Goal: Transaction & Acquisition: Book appointment/travel/reservation

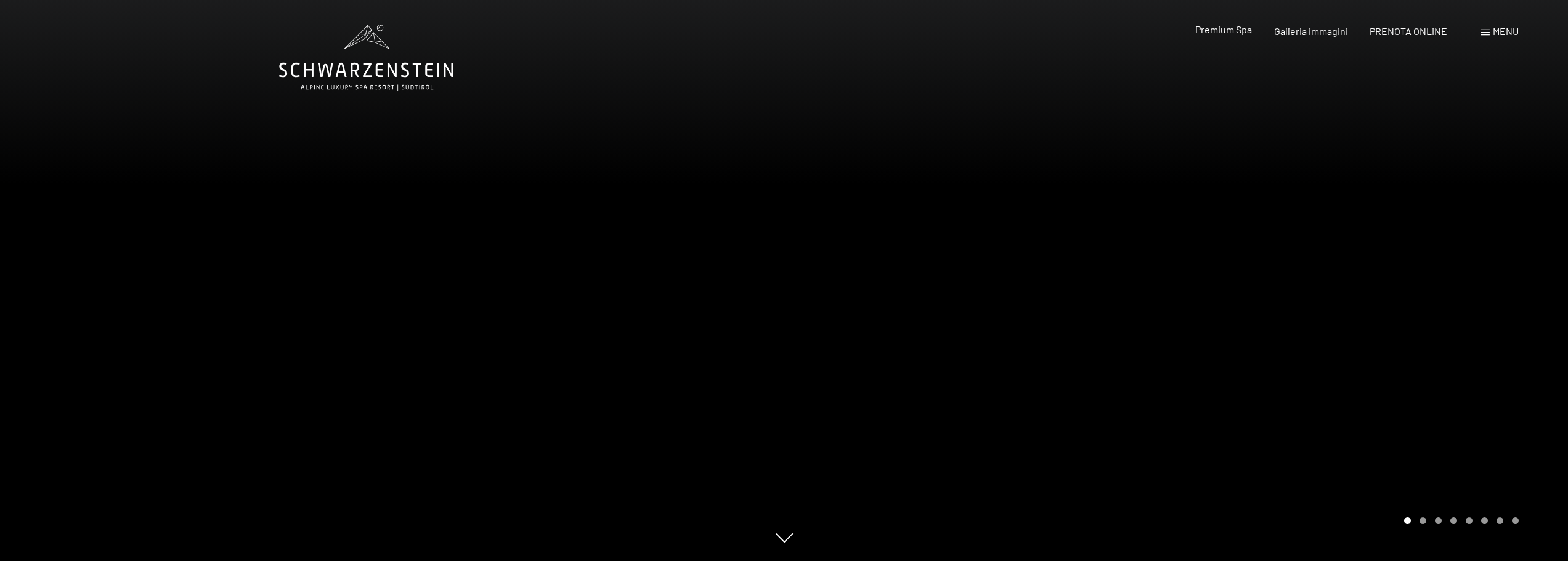
click at [1229, 29] on span "Premium Spa" at bounding box center [1224, 29] width 57 height 12
click at [1214, 33] on span "Premium Spa" at bounding box center [1224, 29] width 57 height 12
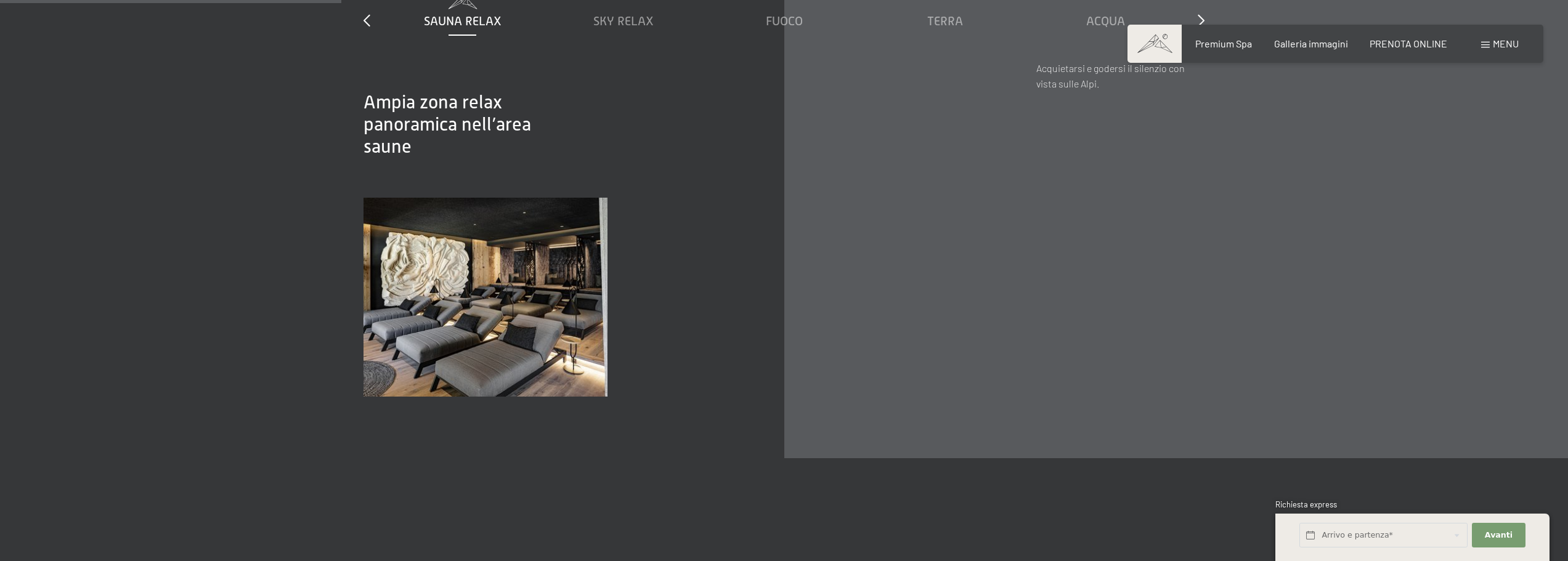
scroll to position [2093, 0]
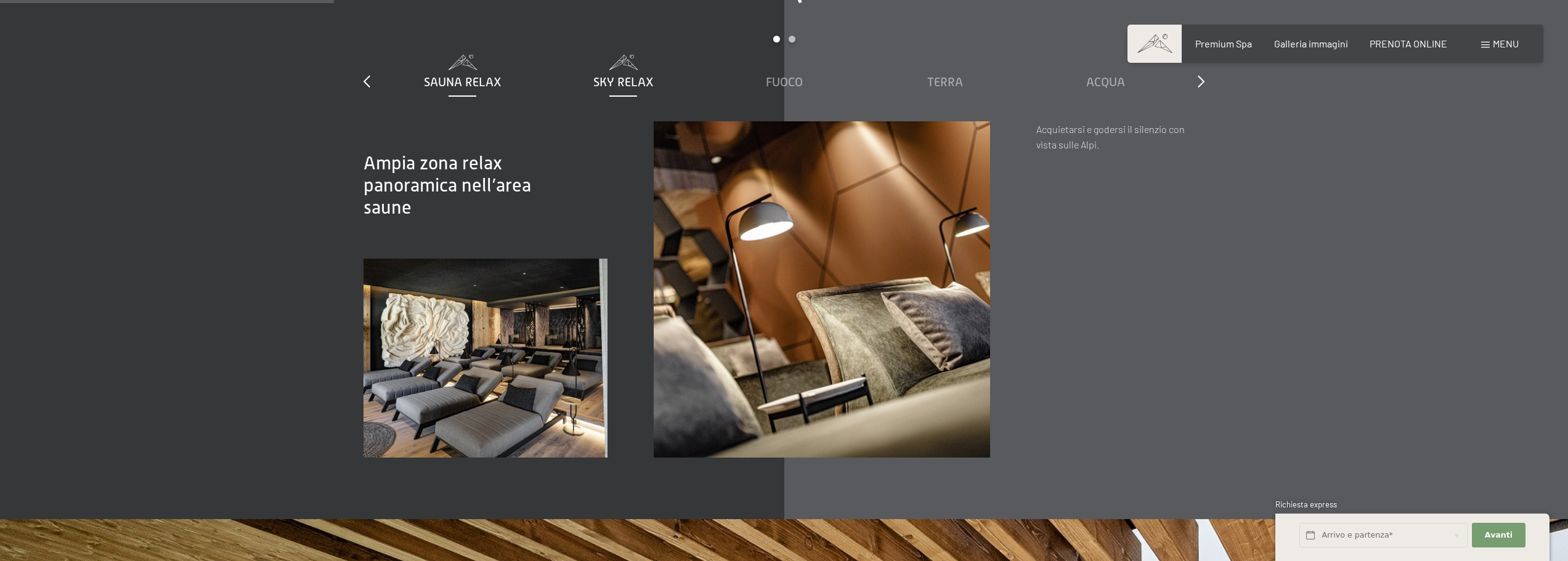
click at [621, 75] on span "Sky Relax" at bounding box center [623, 81] width 60 height 13
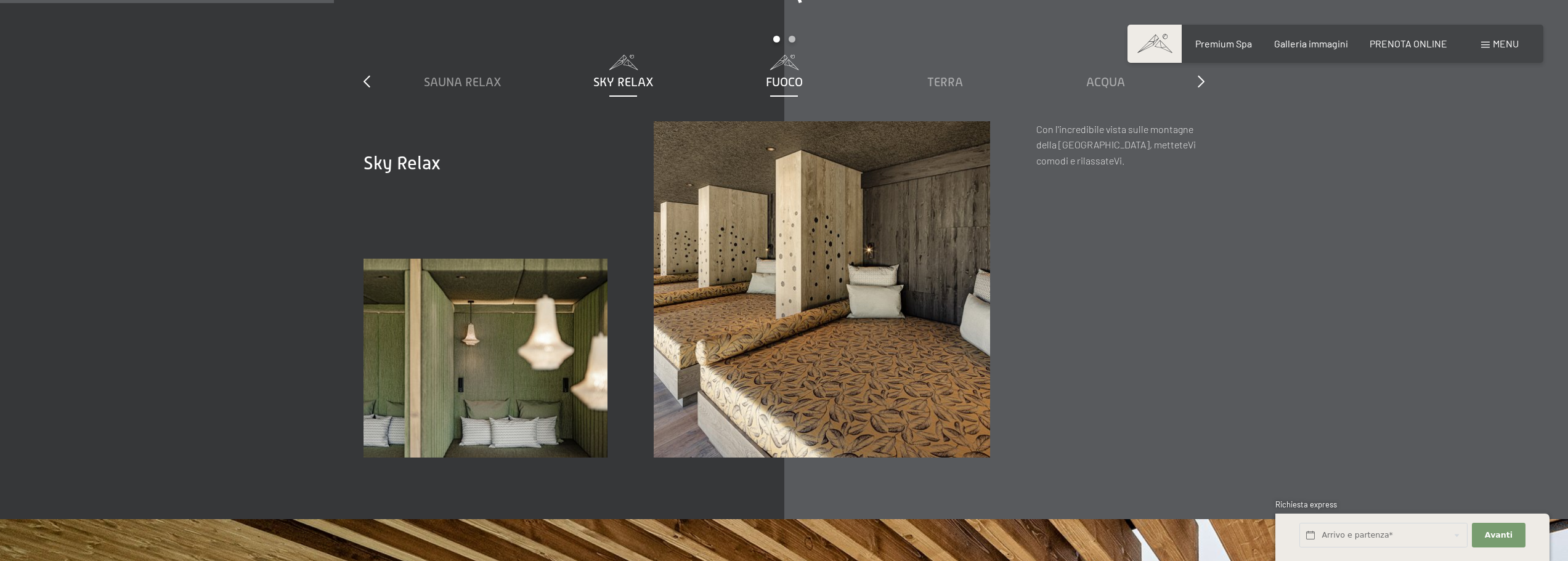
click at [791, 75] on span "Fuoco" at bounding box center [784, 81] width 37 height 13
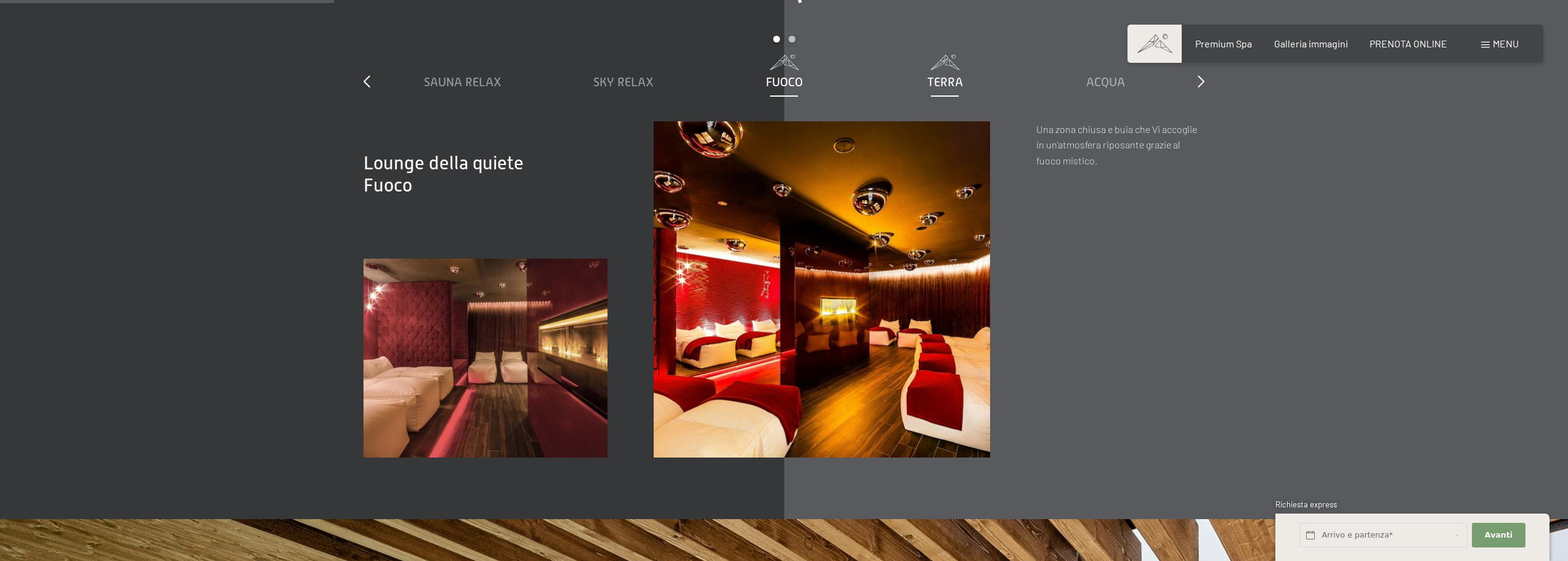
click at [953, 73] on div "Terra" at bounding box center [945, 82] width 148 height 17
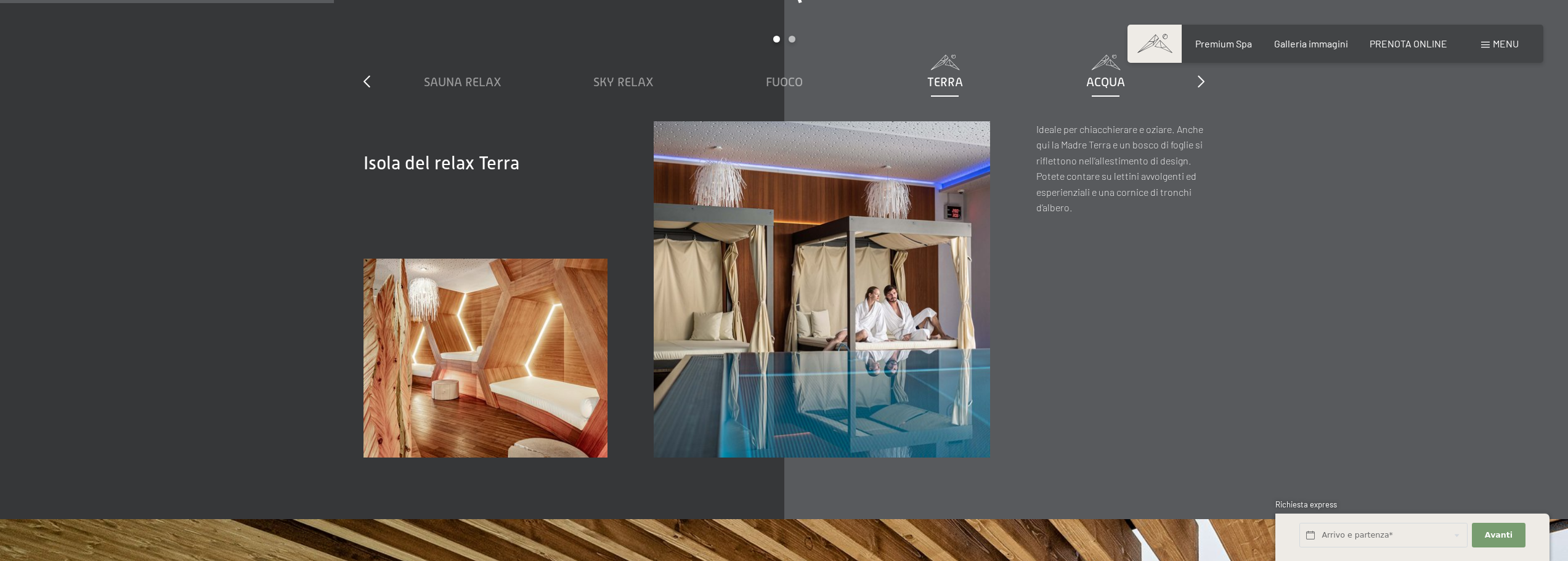
click at [1098, 73] on div "Acqua" at bounding box center [1105, 82] width 148 height 17
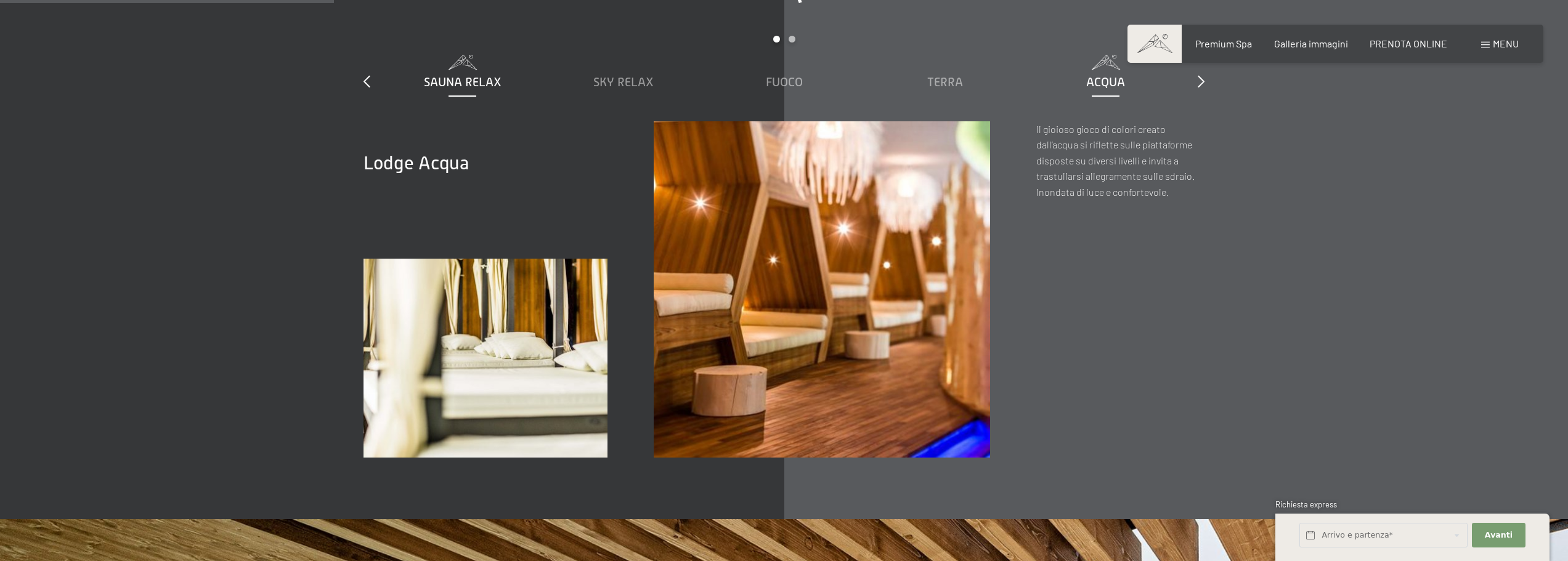
click at [450, 75] on span "Sauna relax" at bounding box center [463, 81] width 77 height 13
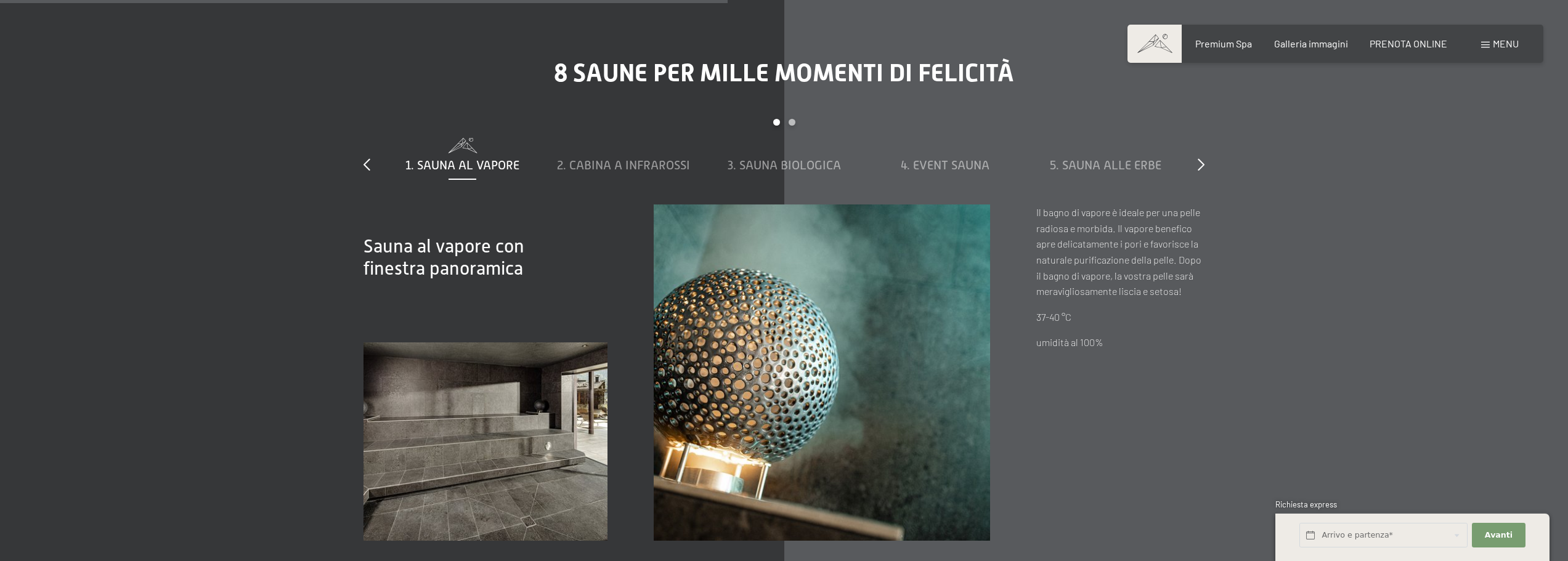
scroll to position [4679, 0]
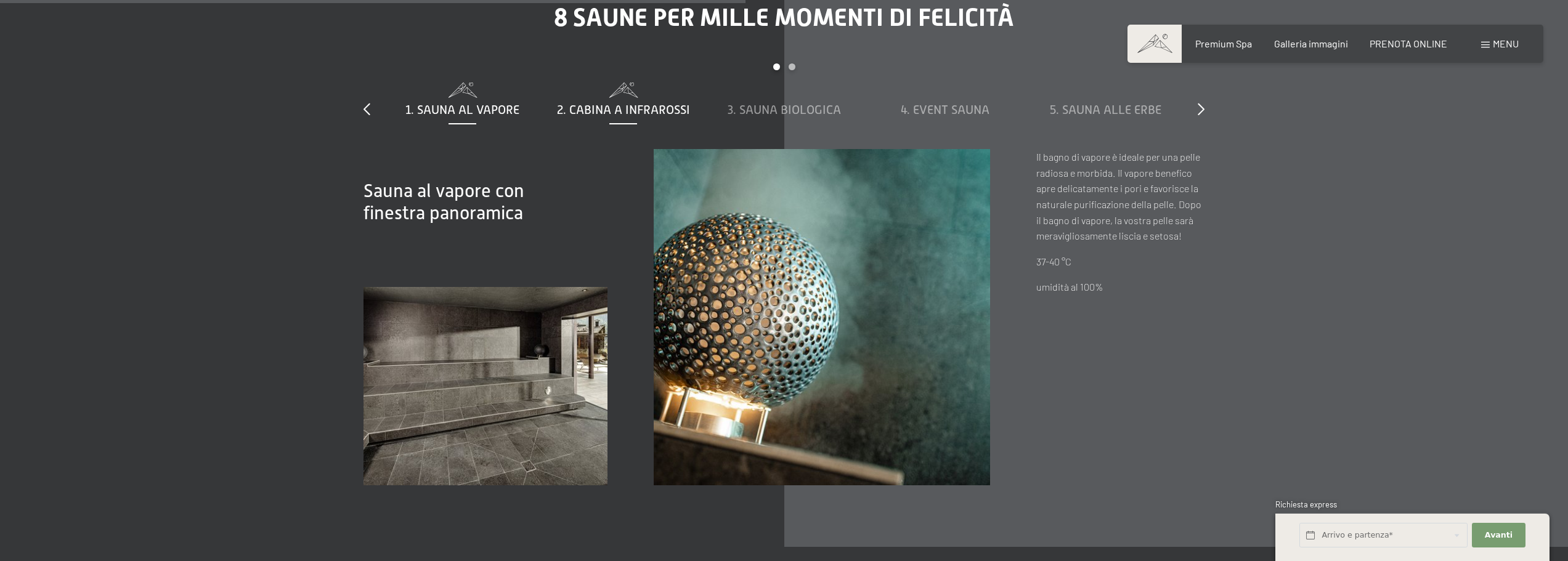
click at [612, 103] on span "2. Cabina a infrarossi" at bounding box center [623, 109] width 133 height 13
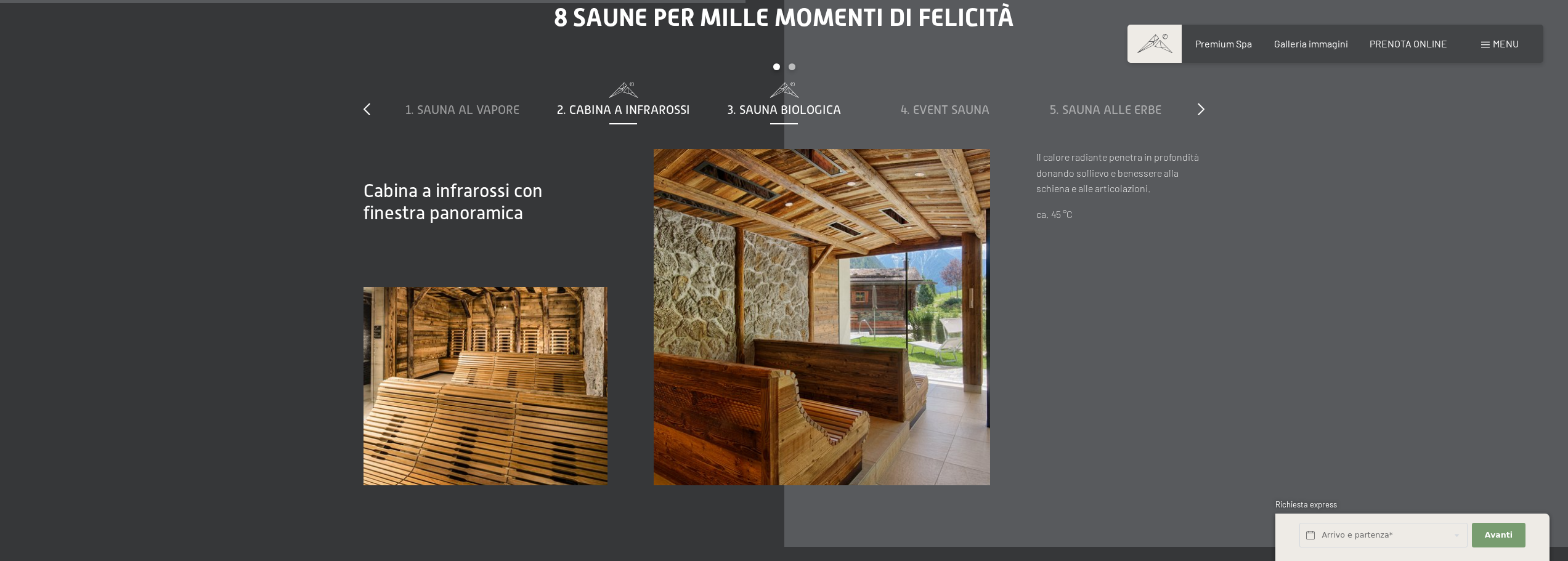
click at [766, 103] on span "3. Sauna biologica" at bounding box center [784, 109] width 114 height 13
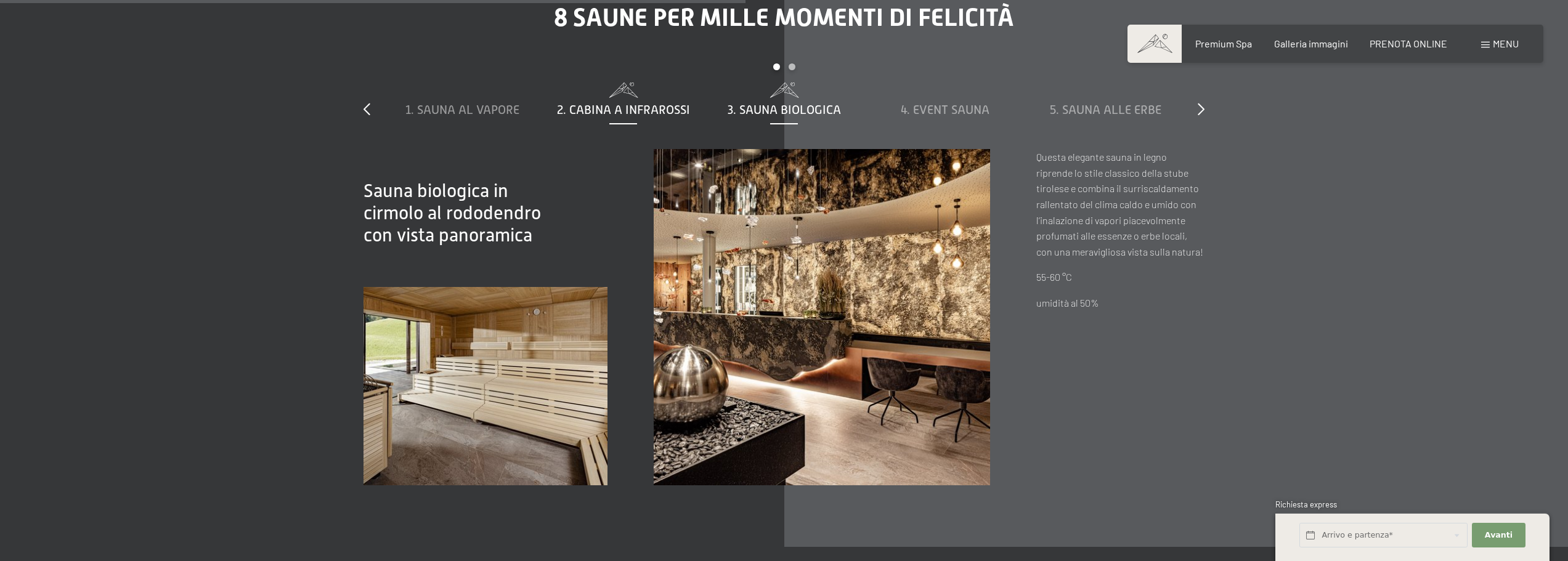
click at [662, 103] on span "2. Cabina a infrarossi" at bounding box center [623, 109] width 133 height 13
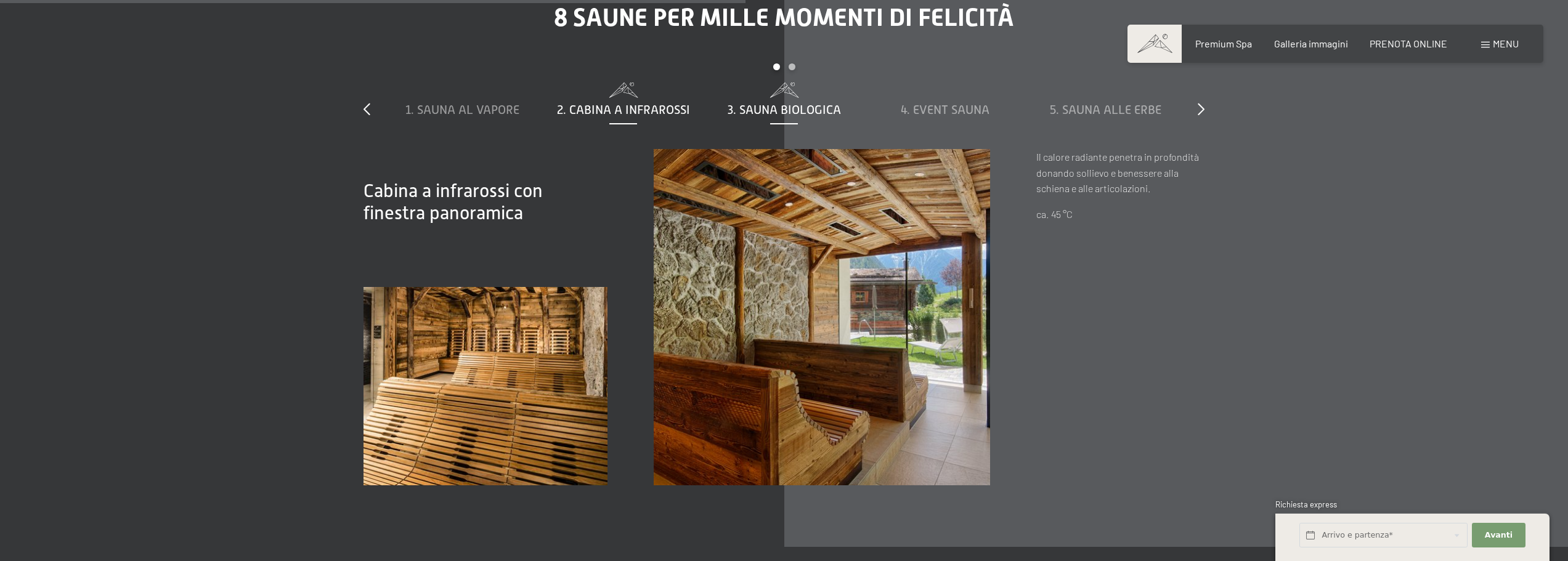
click at [793, 103] on span "3. Sauna biologica" at bounding box center [784, 109] width 114 height 13
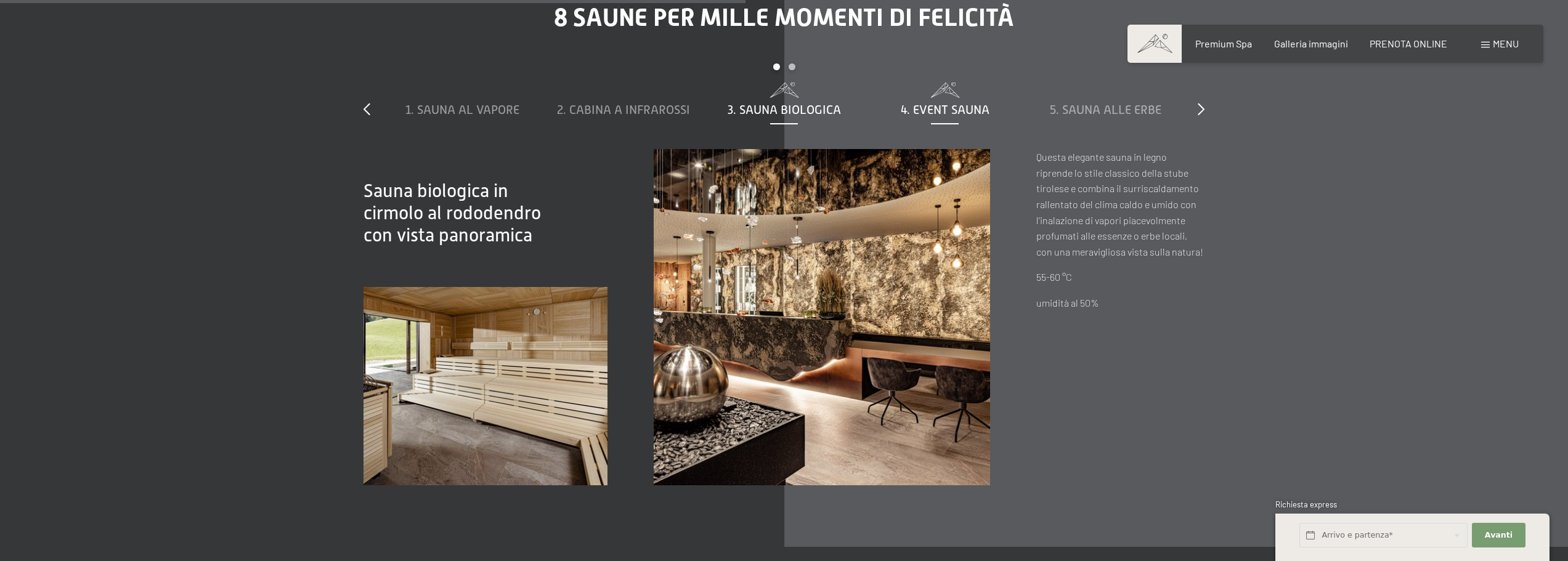
click at [939, 103] on span "4. Event Sauna" at bounding box center [945, 109] width 88 height 13
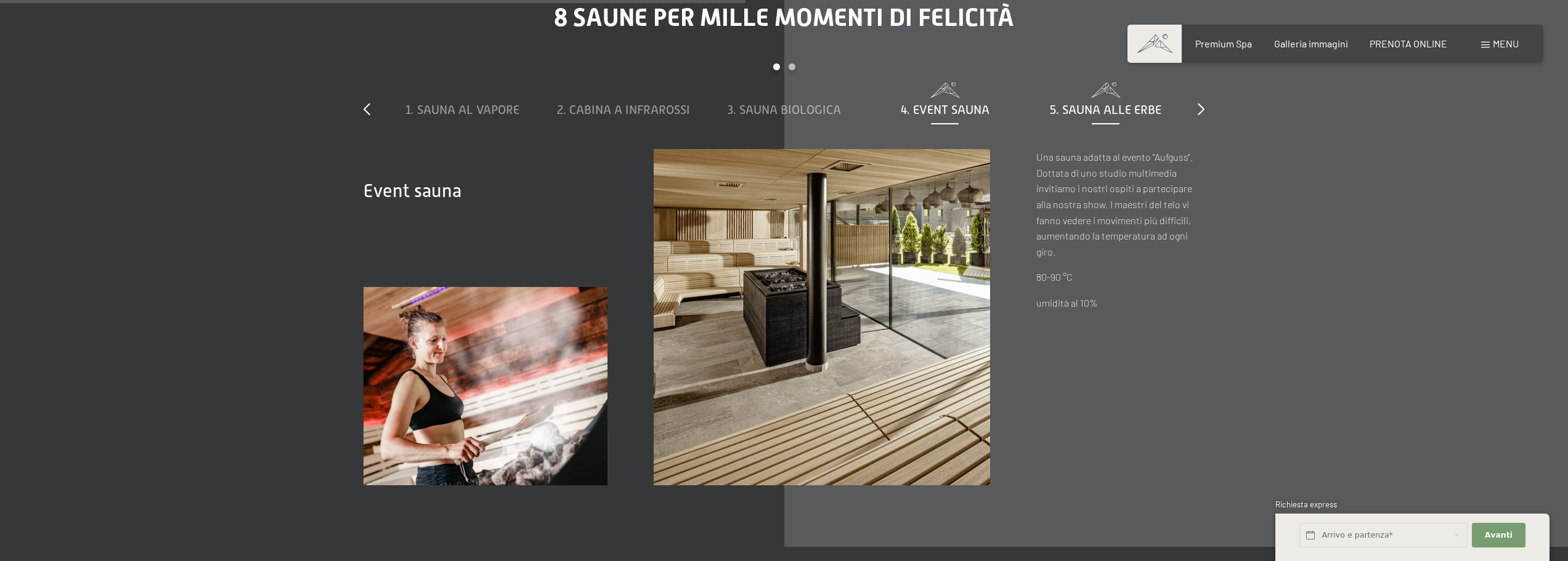
click at [1108, 101] on div "5. Sauna alle erbe" at bounding box center [1105, 110] width 148 height 17
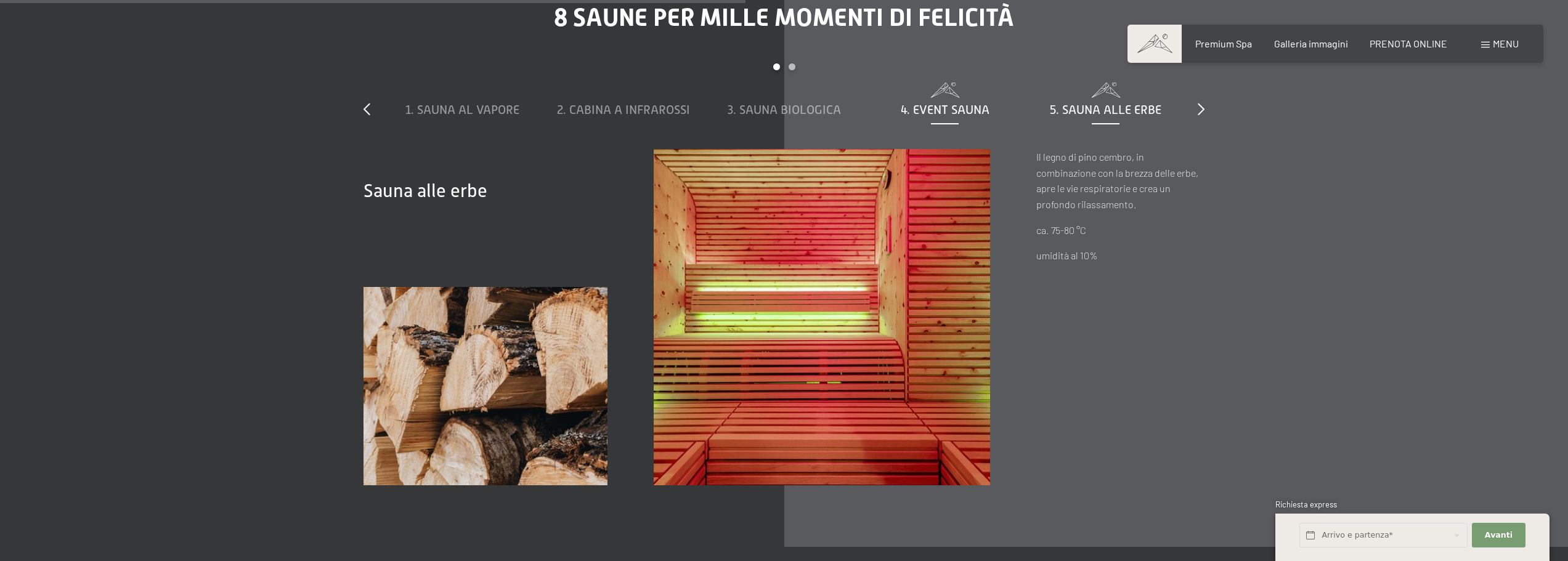
click at [957, 103] on span "4. Event Sauna" at bounding box center [945, 109] width 88 height 13
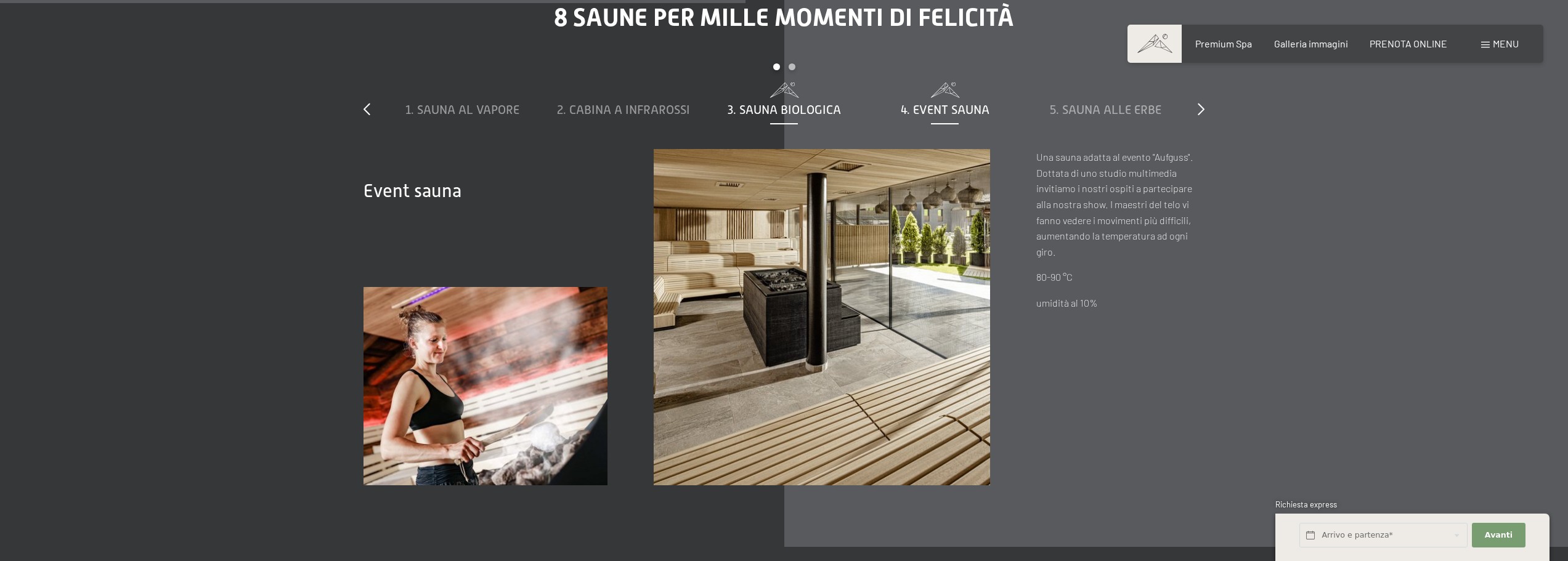
click at [778, 103] on span "3. Sauna biologica" at bounding box center [784, 109] width 114 height 13
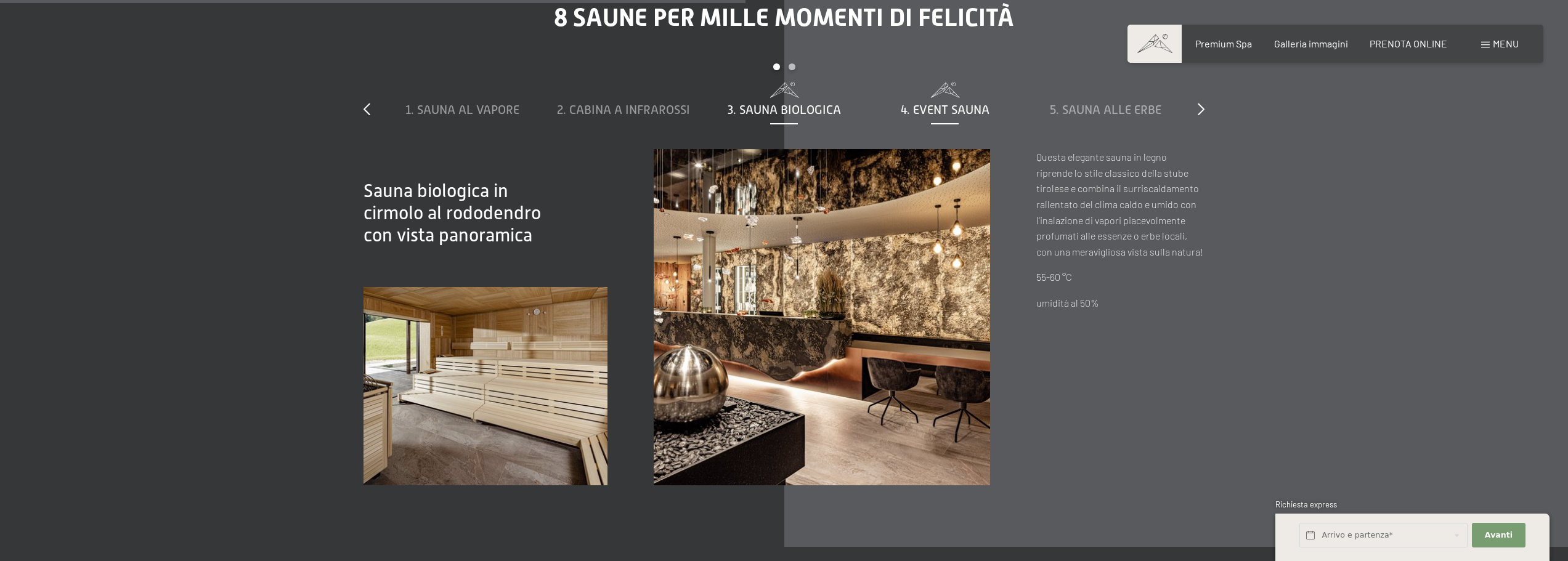
click at [911, 103] on span "4. Event Sauna" at bounding box center [945, 109] width 88 height 13
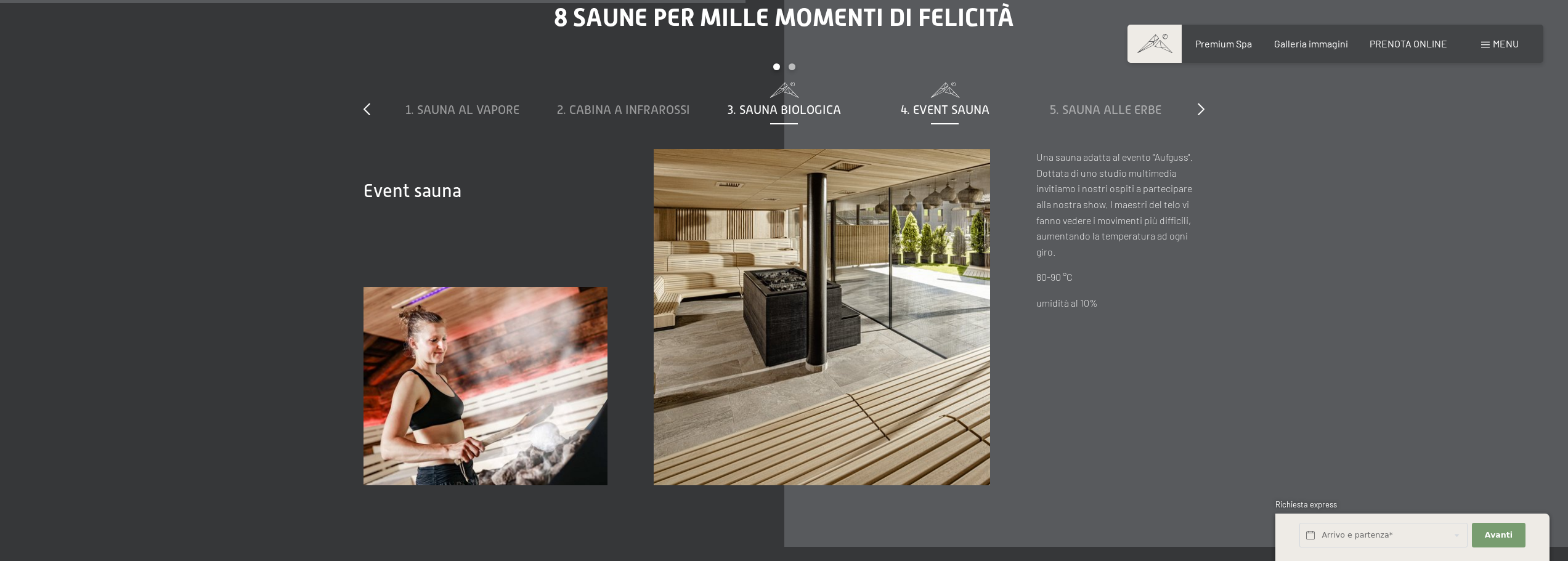
click at [774, 83] on span at bounding box center [784, 91] width 148 height 16
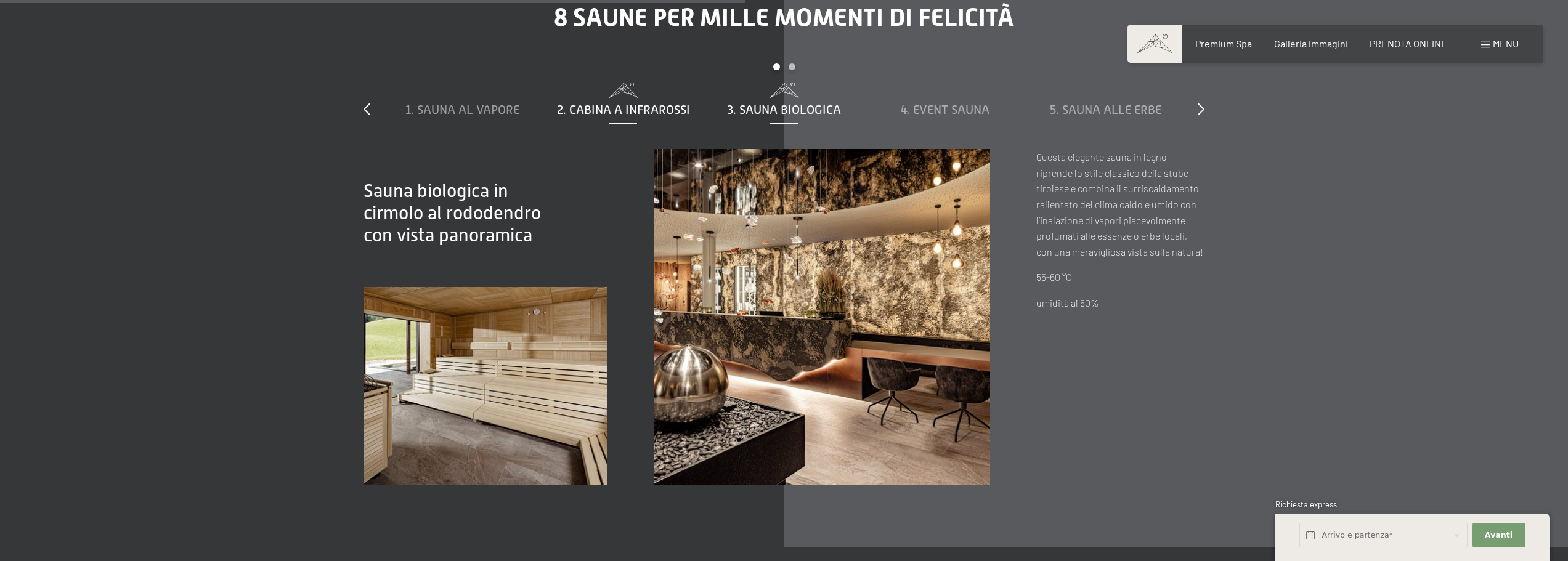
click at [655, 103] on span "2. Cabina a infrarossi" at bounding box center [623, 109] width 133 height 13
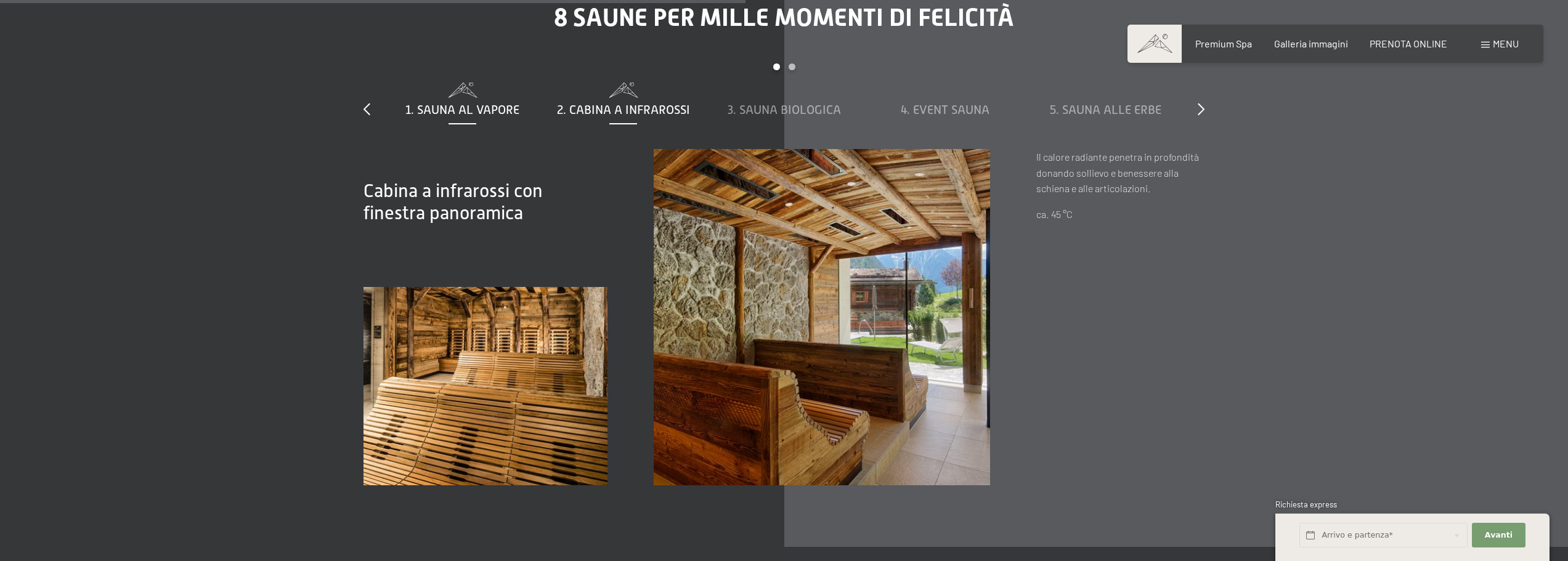
click at [445, 103] on span "1. Sauna al vapore" at bounding box center [462, 109] width 114 height 13
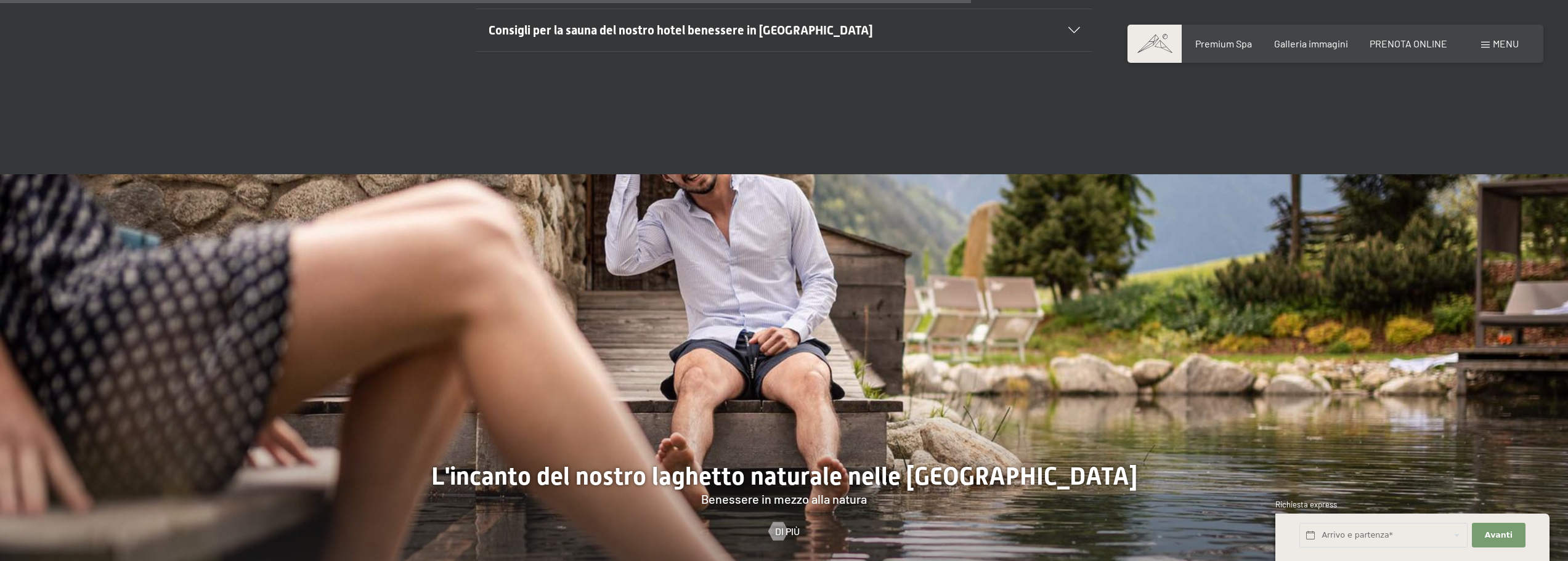
scroll to position [5233, 0]
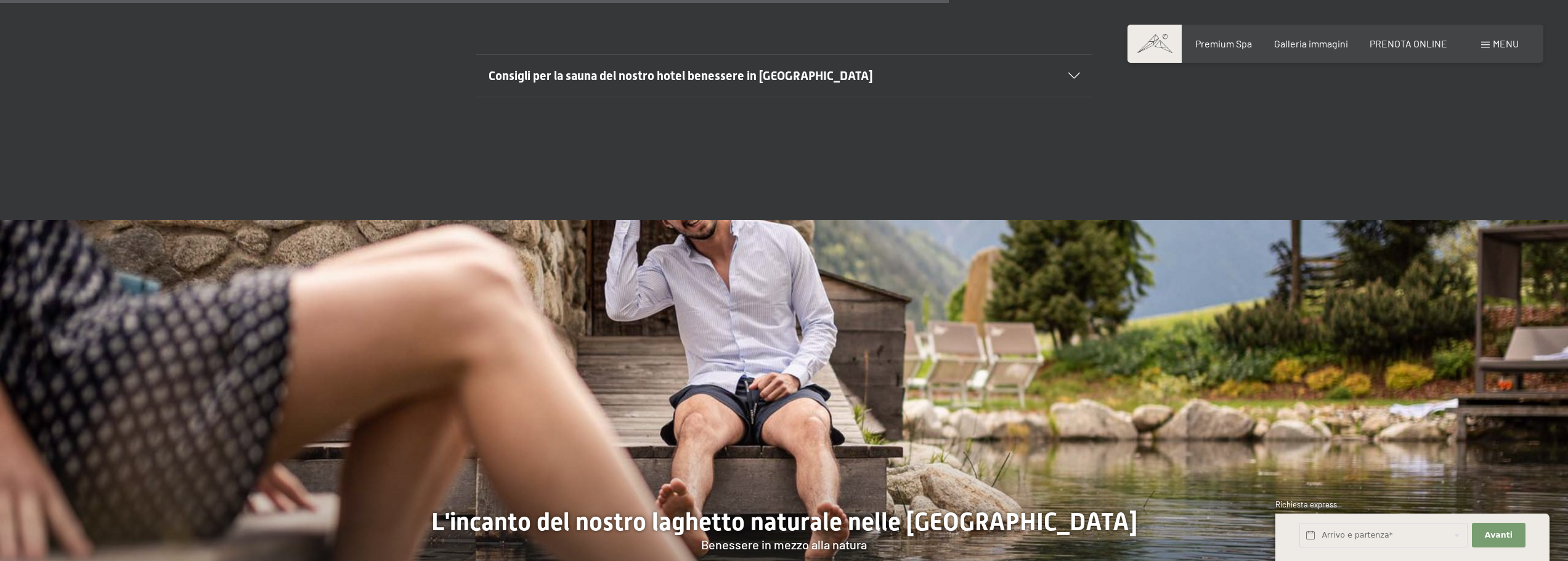
click at [846, 69] on span "Consigli per la sauna del nostro hotel benessere in Trentino Alto Adige" at bounding box center [681, 76] width 384 height 15
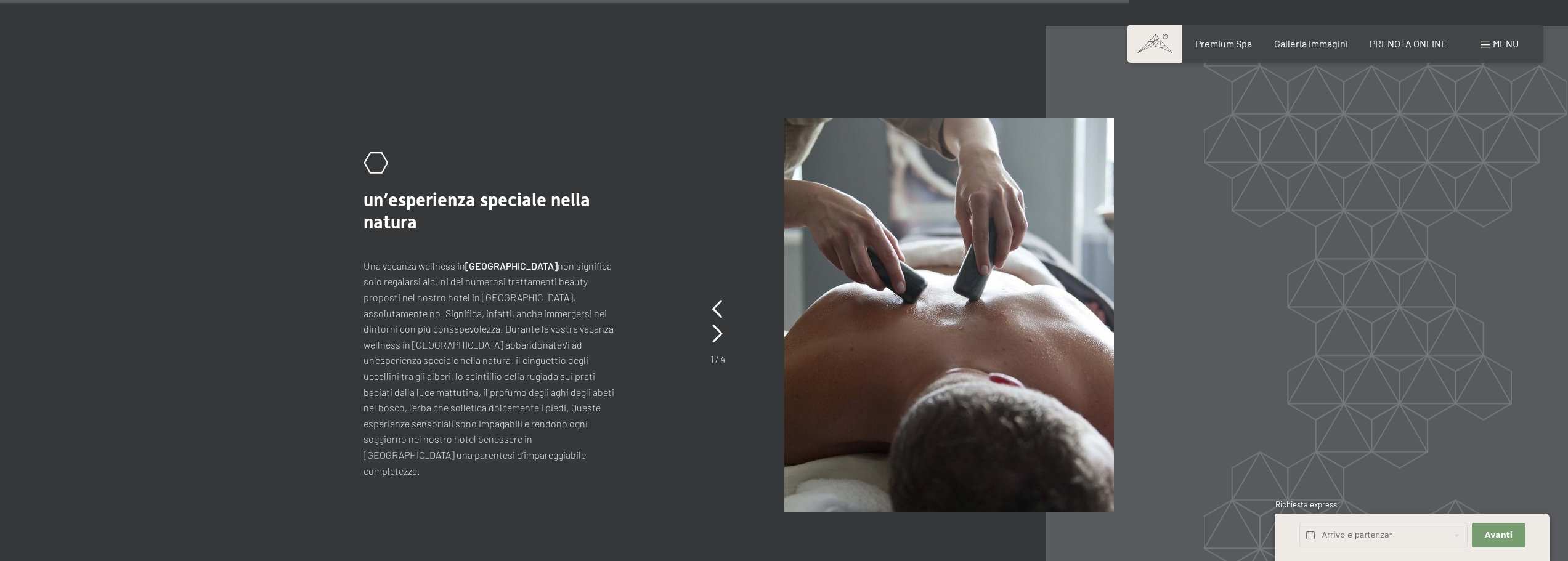
scroll to position [6280, 0]
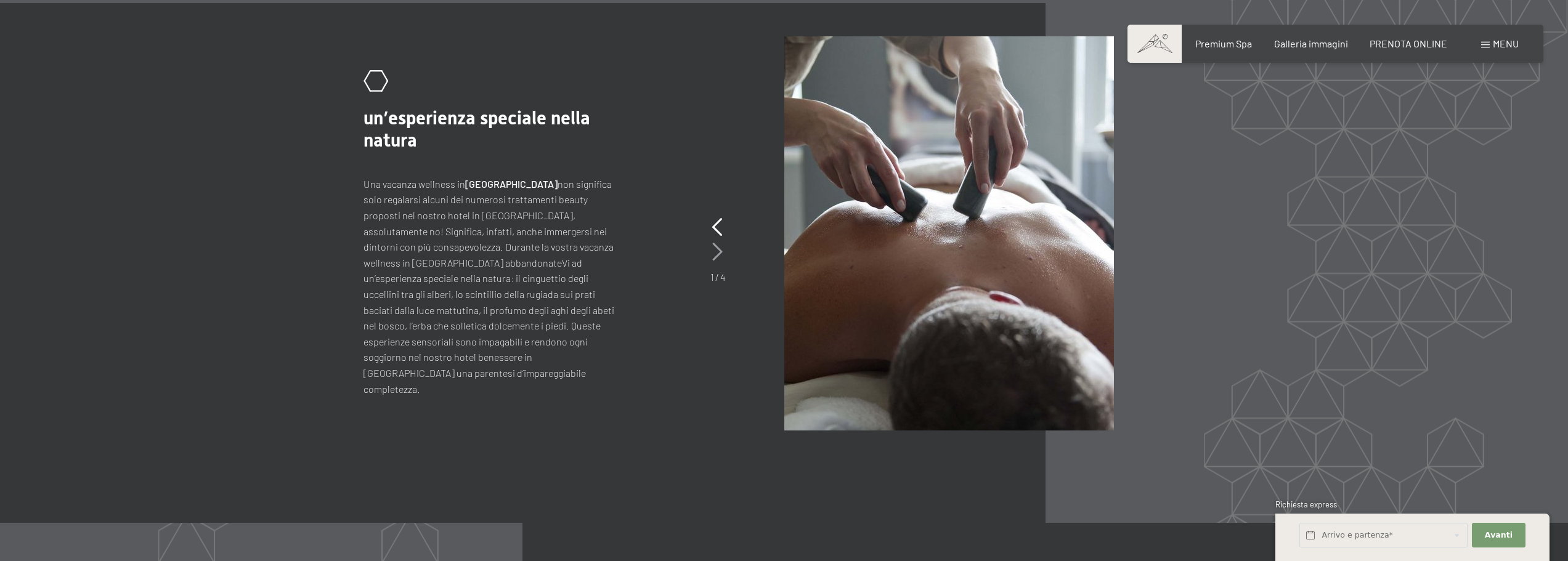
click at [722, 242] on icon at bounding box center [717, 251] width 10 height 18
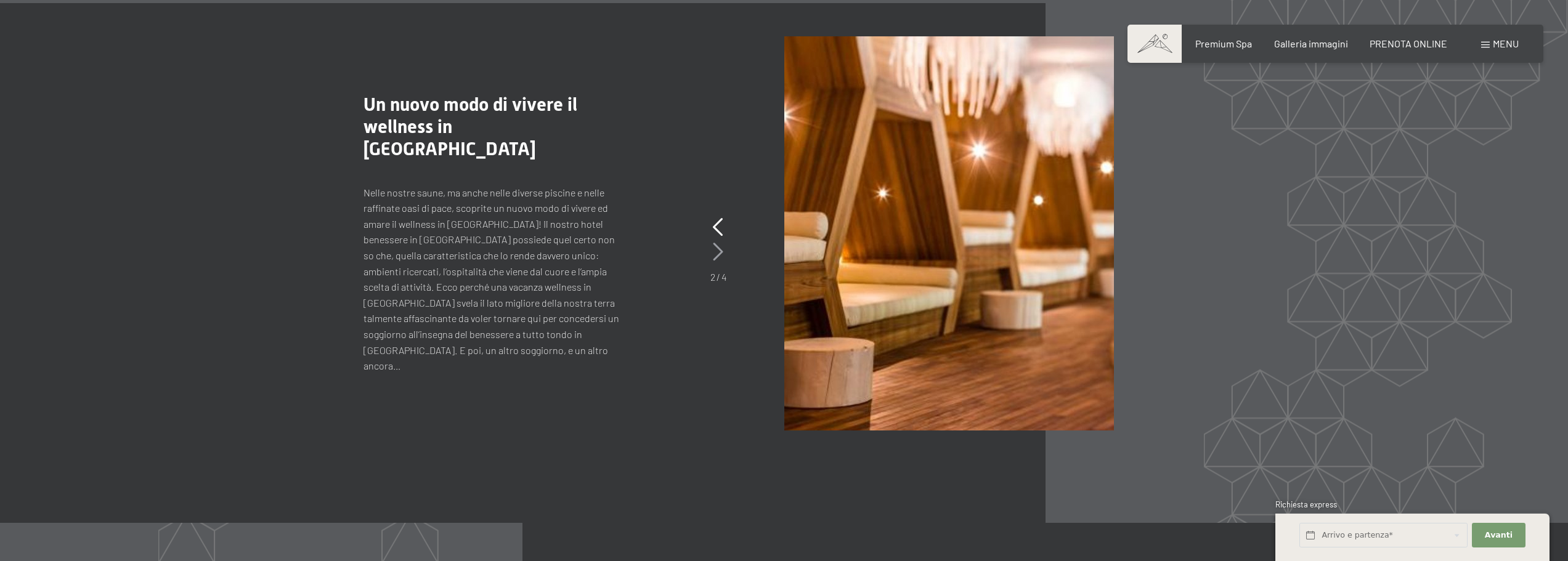
click at [722, 242] on icon at bounding box center [718, 251] width 10 height 18
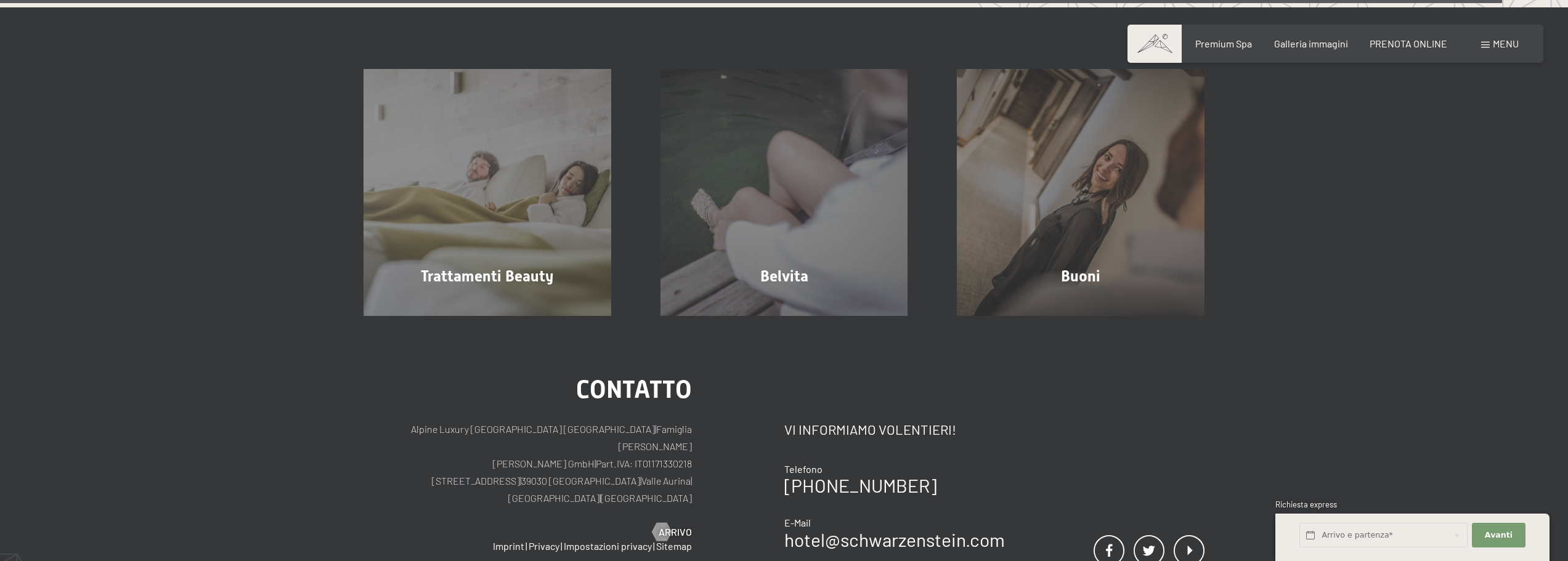
scroll to position [8373, 0]
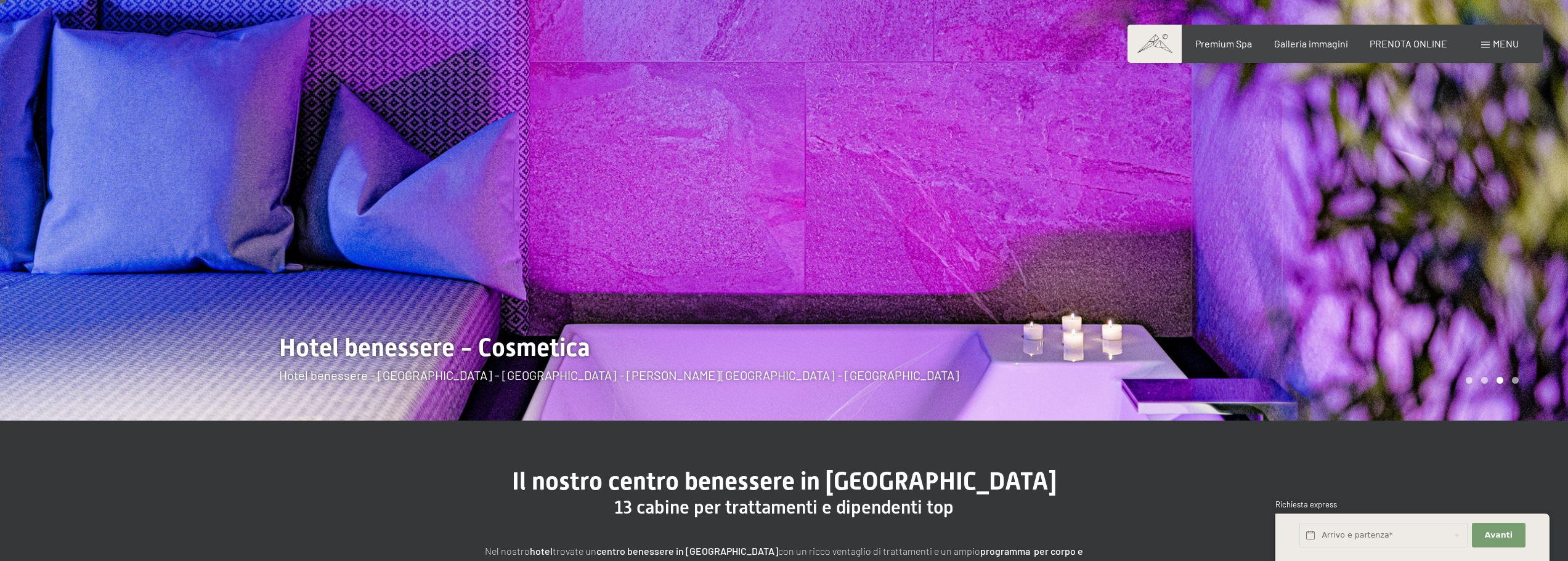
scroll to position [62, 0]
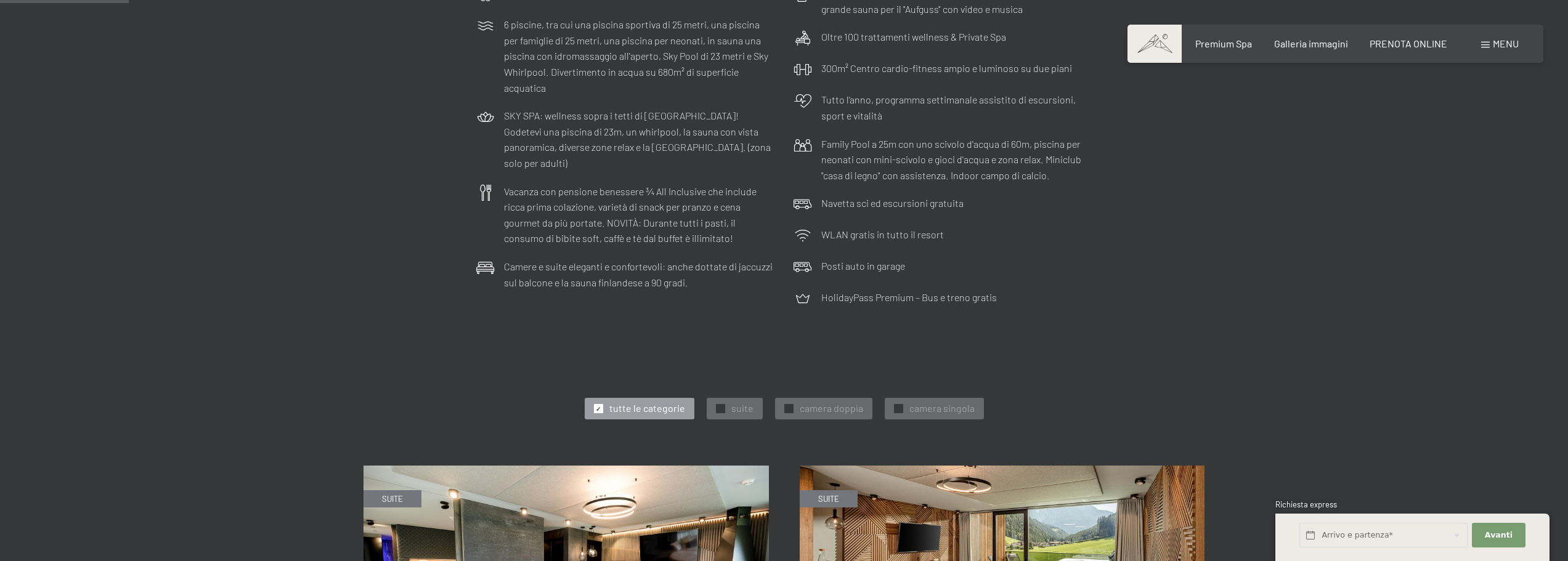
scroll to position [492, 0]
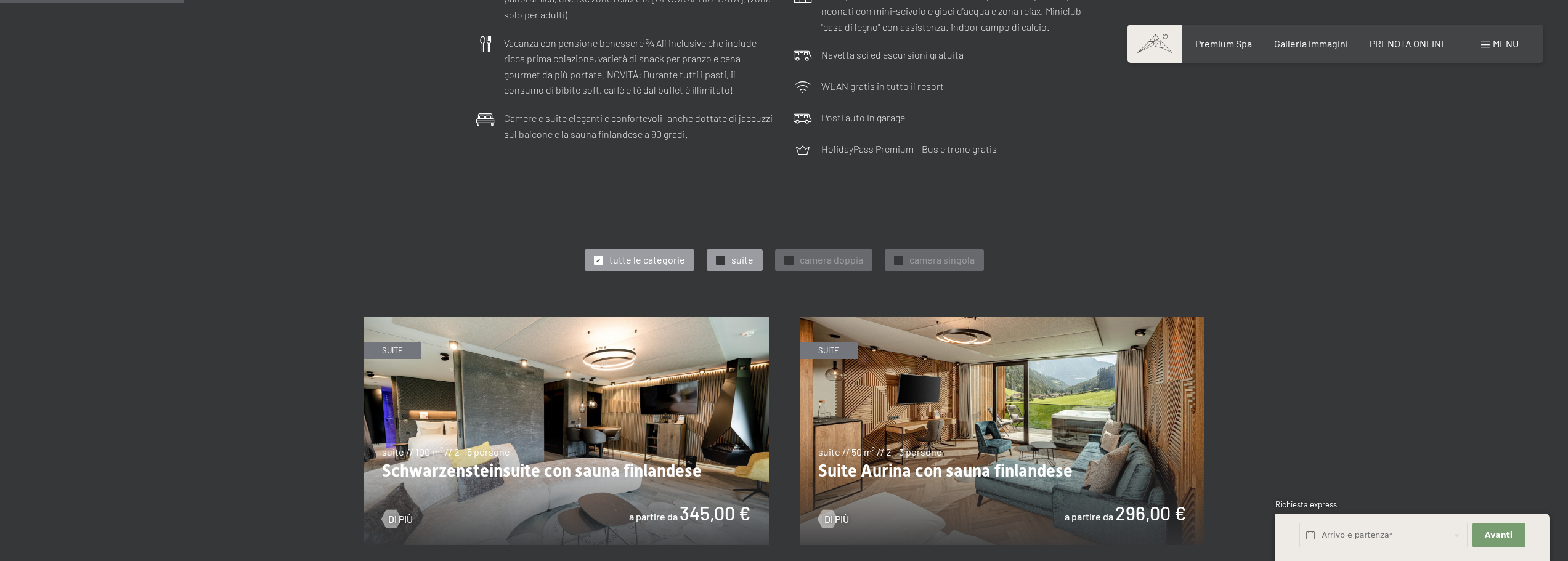
drag, startPoint x: 714, startPoint y: 257, endPoint x: 739, endPoint y: 256, distance: 25.0
click at [714, 257] on div "✓ suite" at bounding box center [734, 260] width 56 height 21
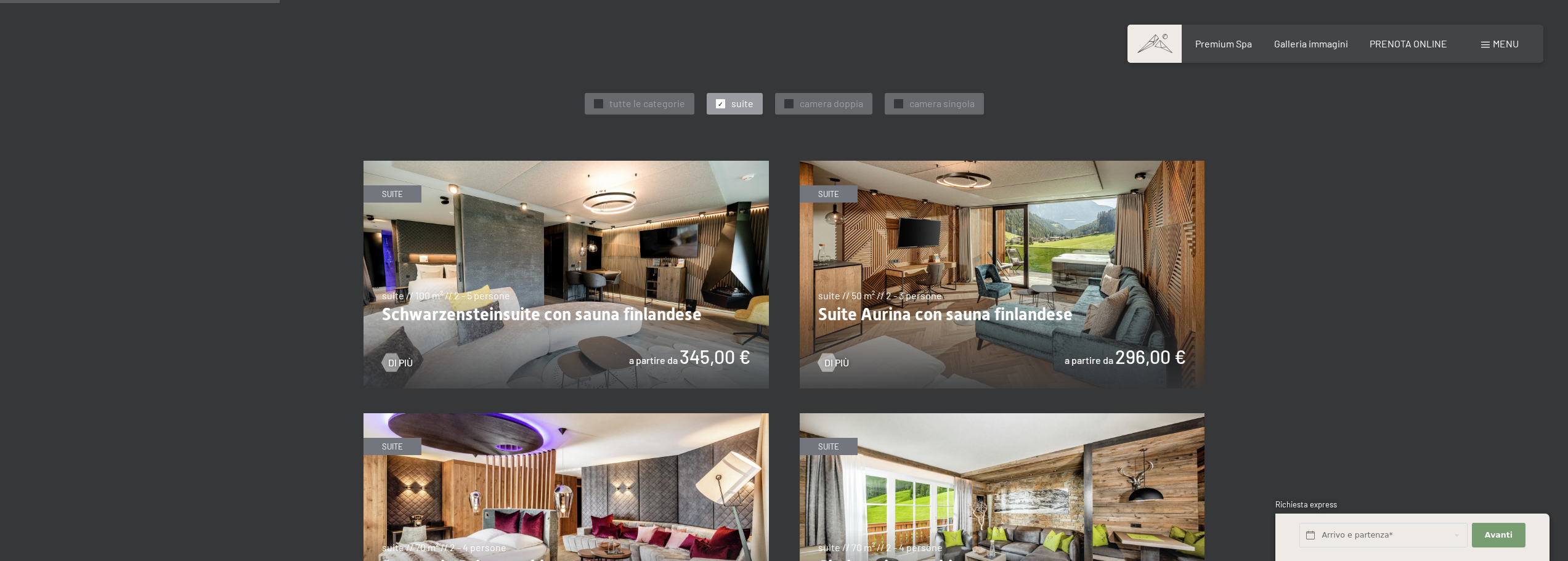
scroll to position [554, 0]
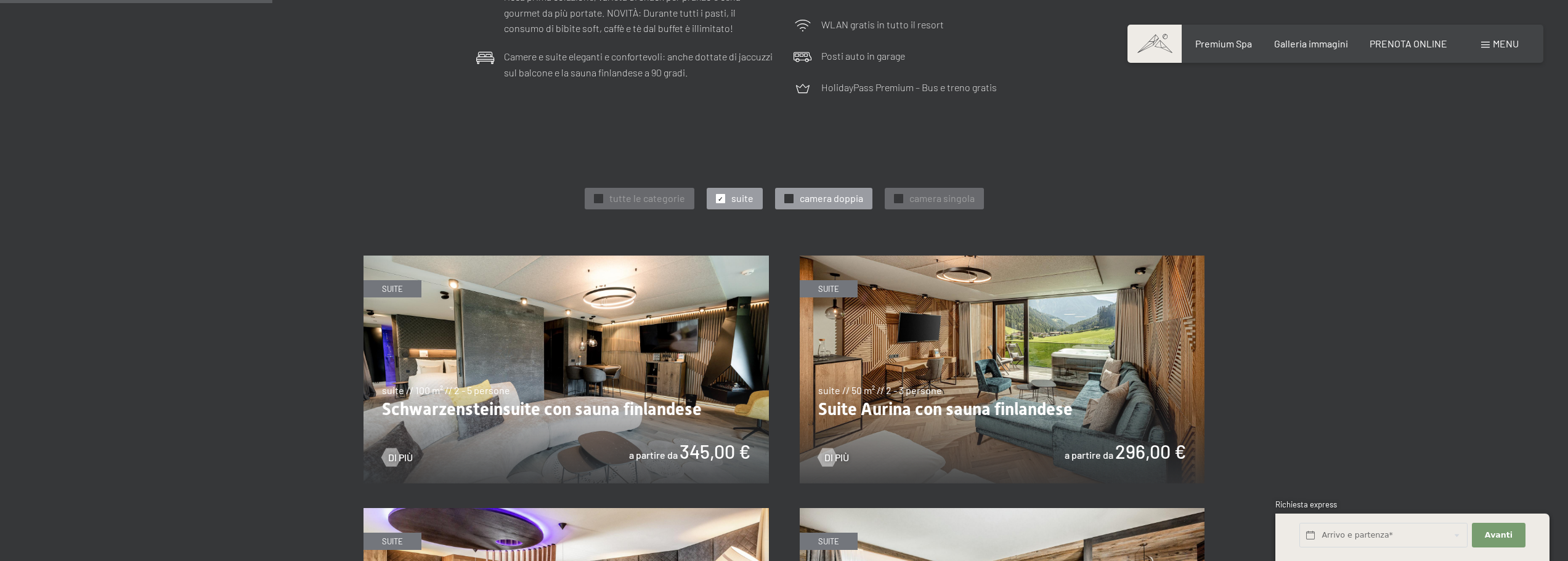
click at [783, 192] on div "✓ camera doppia" at bounding box center [823, 198] width 97 height 21
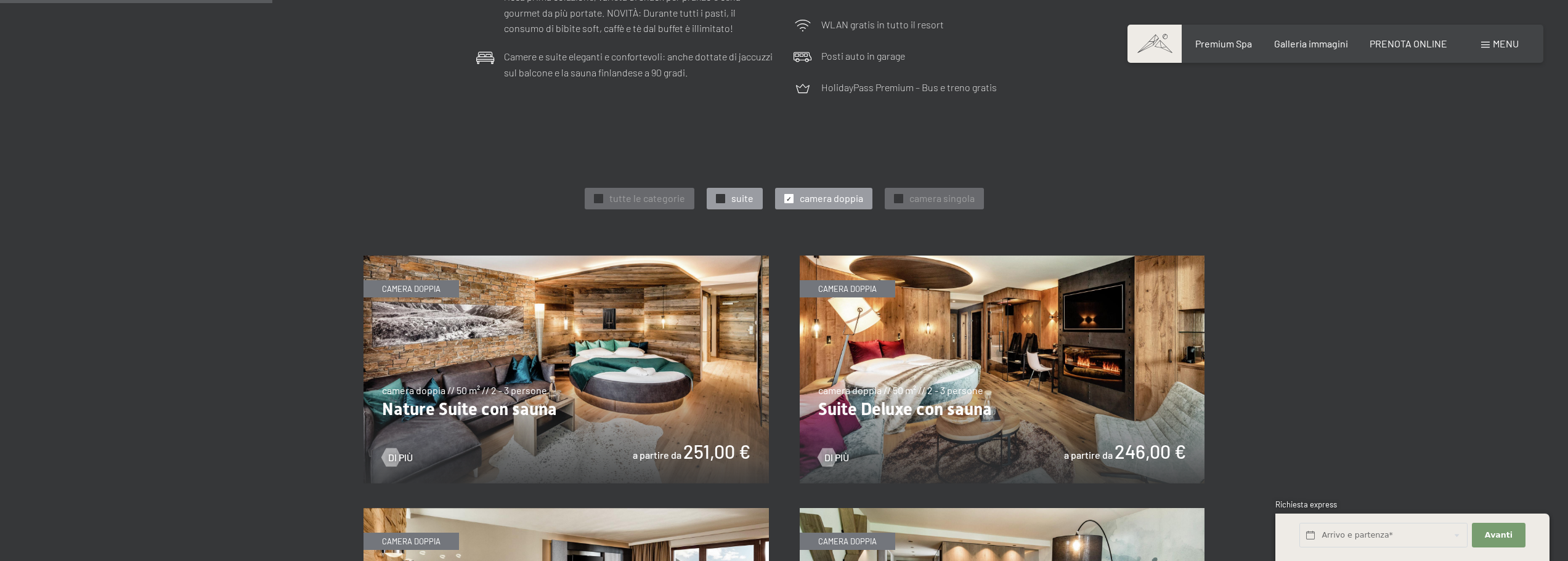
click at [718, 200] on span "✓" at bounding box center [720, 199] width 5 height 9
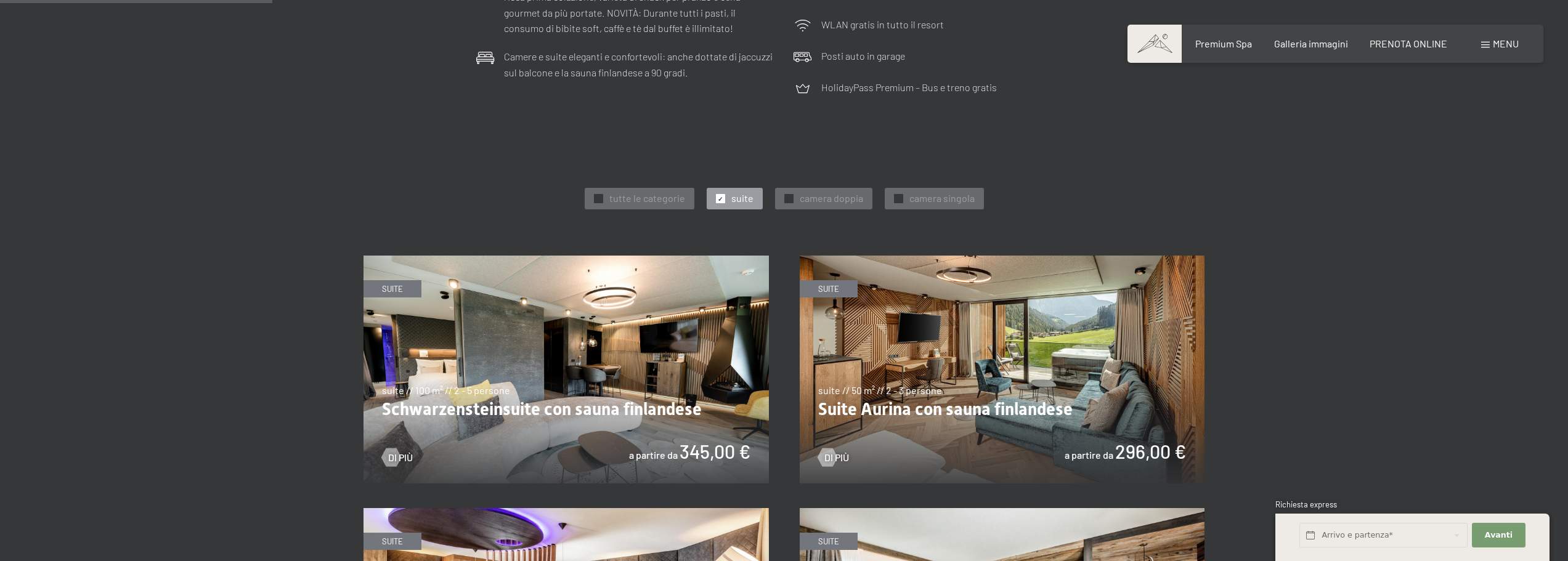
click at [718, 200] on span "✓" at bounding box center [720, 199] width 5 height 9
click at [786, 200] on span "✓" at bounding box center [789, 199] width 5 height 9
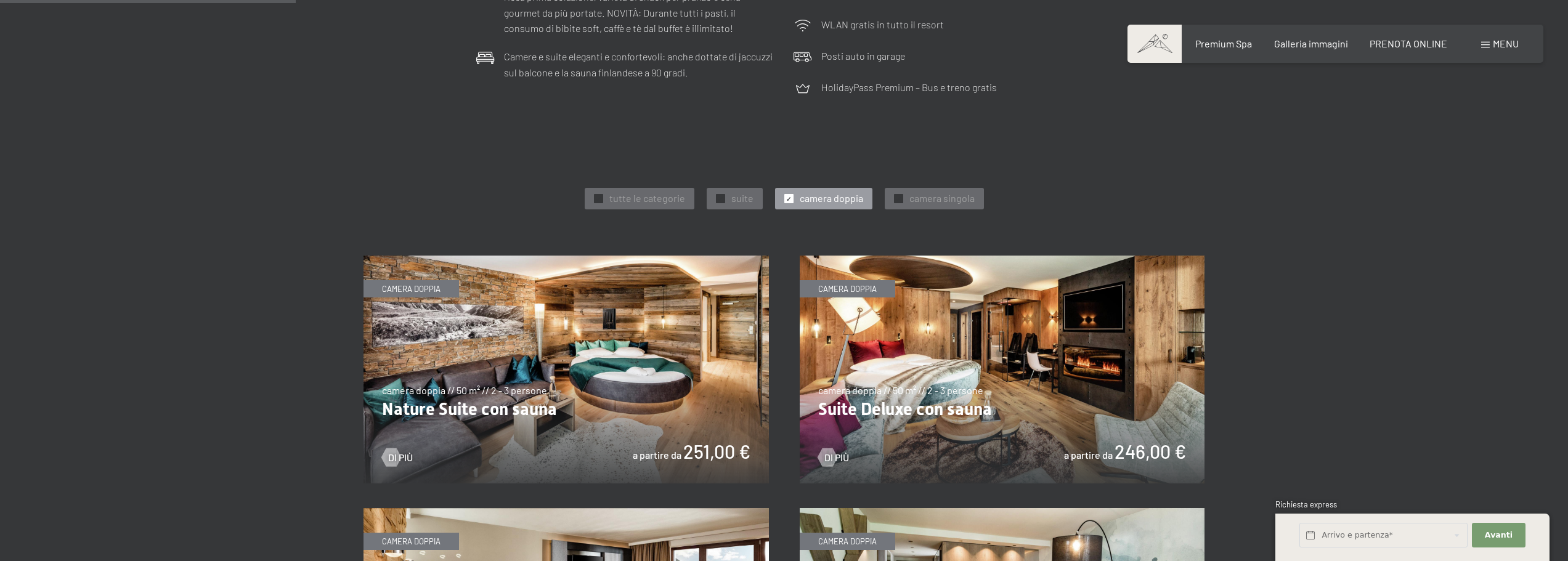
drag, startPoint x: 603, startPoint y: 304, endPoint x: 370, endPoint y: 206, distance: 252.8
click at [370, 206] on div "✓ tutte le categorie ✓ suite ✓ camera doppia ✓ camera singola" at bounding box center [783, 198] width 841 height 27
click at [722, 195] on span "✓" at bounding box center [720, 199] width 5 height 9
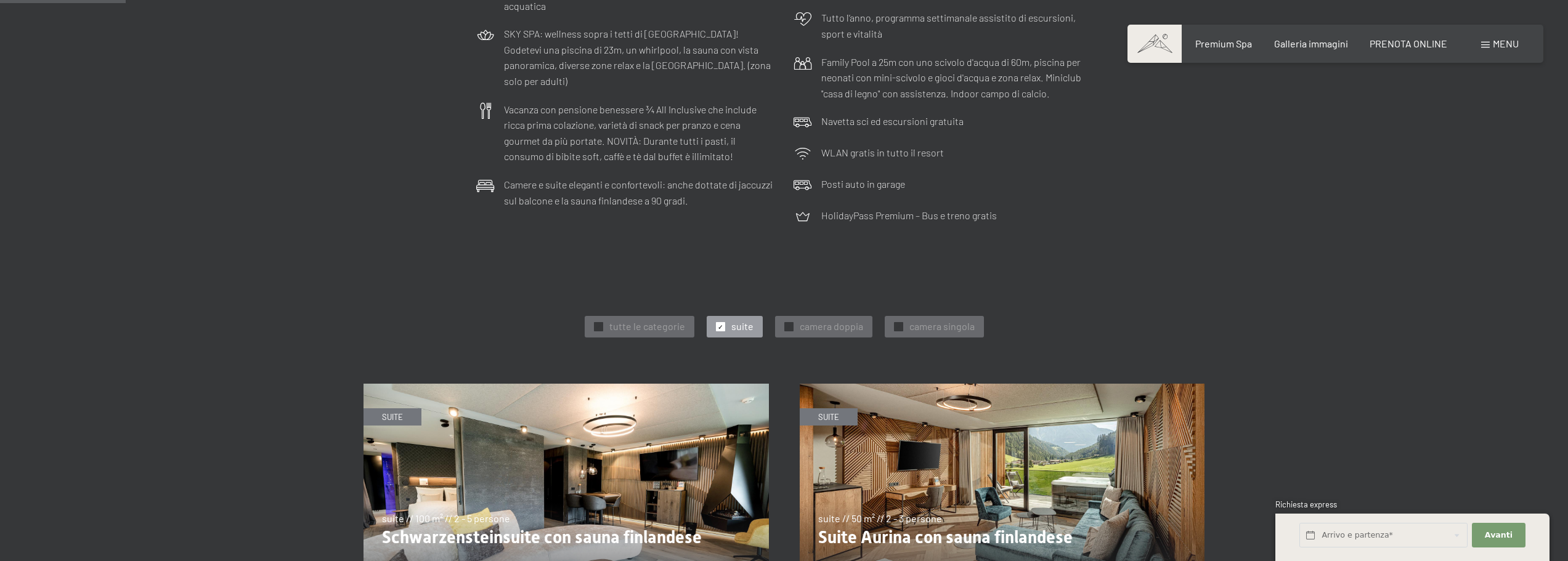
scroll to position [246, 0]
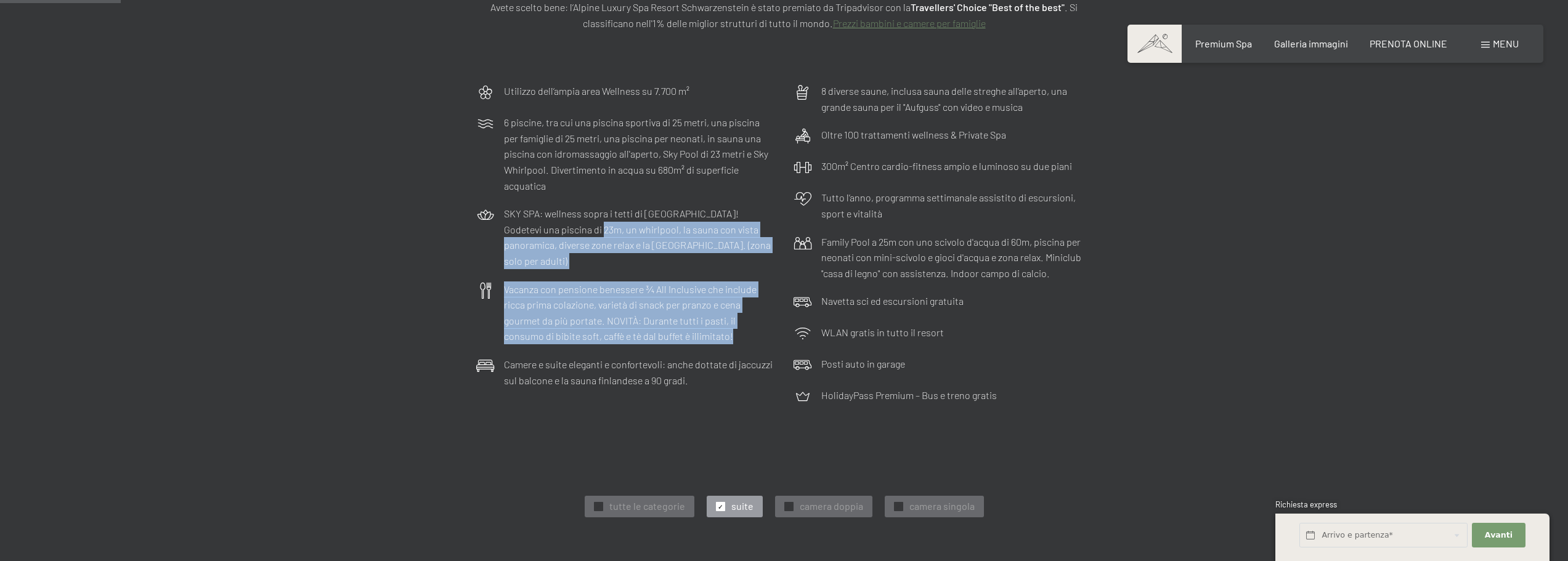
drag, startPoint x: 553, startPoint y: 230, endPoint x: 781, endPoint y: 330, distance: 249.0
click at [781, 330] on div "Utilizzo dell‘ampia area Wellness su 7.700 m² 6 piscine, tra cui una piscina sp…" at bounding box center [784, 245] width 628 height 335
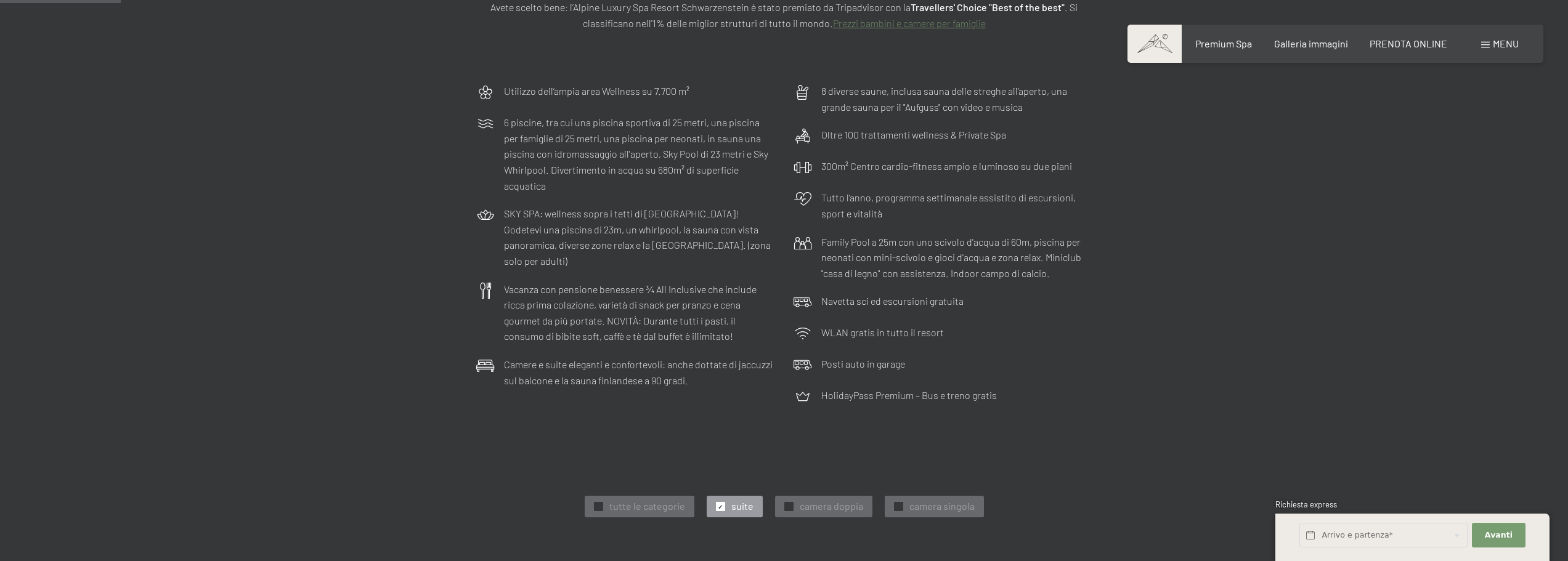
click at [647, 357] on p "Camere e suite eleganti e confortevoli: anche dottate di jaccuzzi sul balcone e…" at bounding box center [639, 372] width 271 height 32
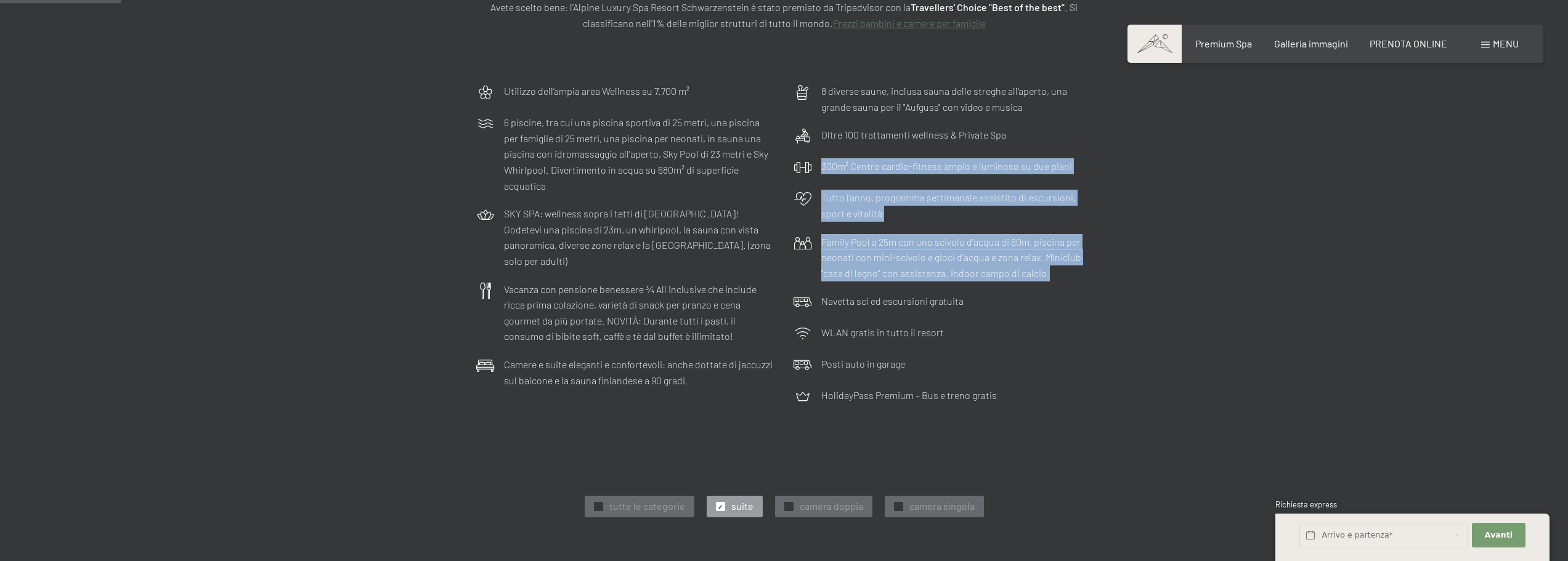
drag, startPoint x: 821, startPoint y: 170, endPoint x: 1075, endPoint y: 274, distance: 274.5
click at [1075, 274] on div "Utilizzo dell‘ampia area Wellness su 7.700 m² 6 piscine, tra cui una piscina sp…" at bounding box center [784, 245] width 628 height 335
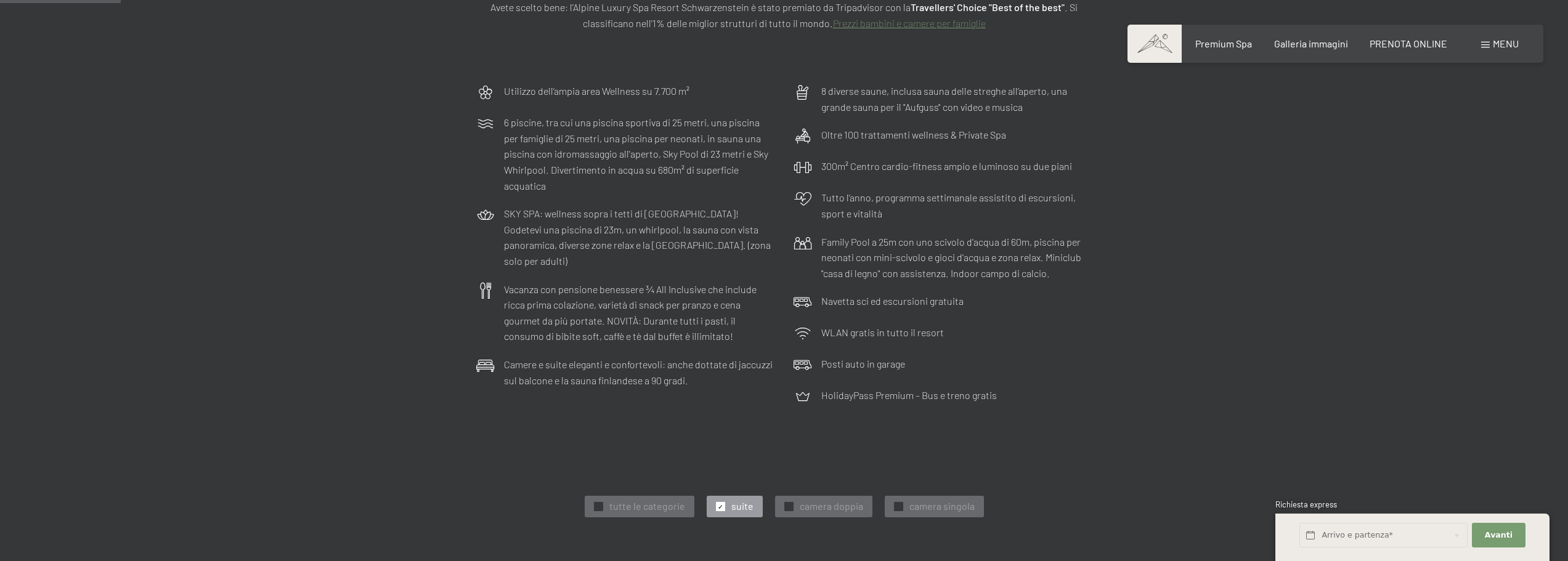
click at [1026, 300] on div "Navetta sci ed escursioni gratuita" at bounding box center [943, 303] width 311 height 32
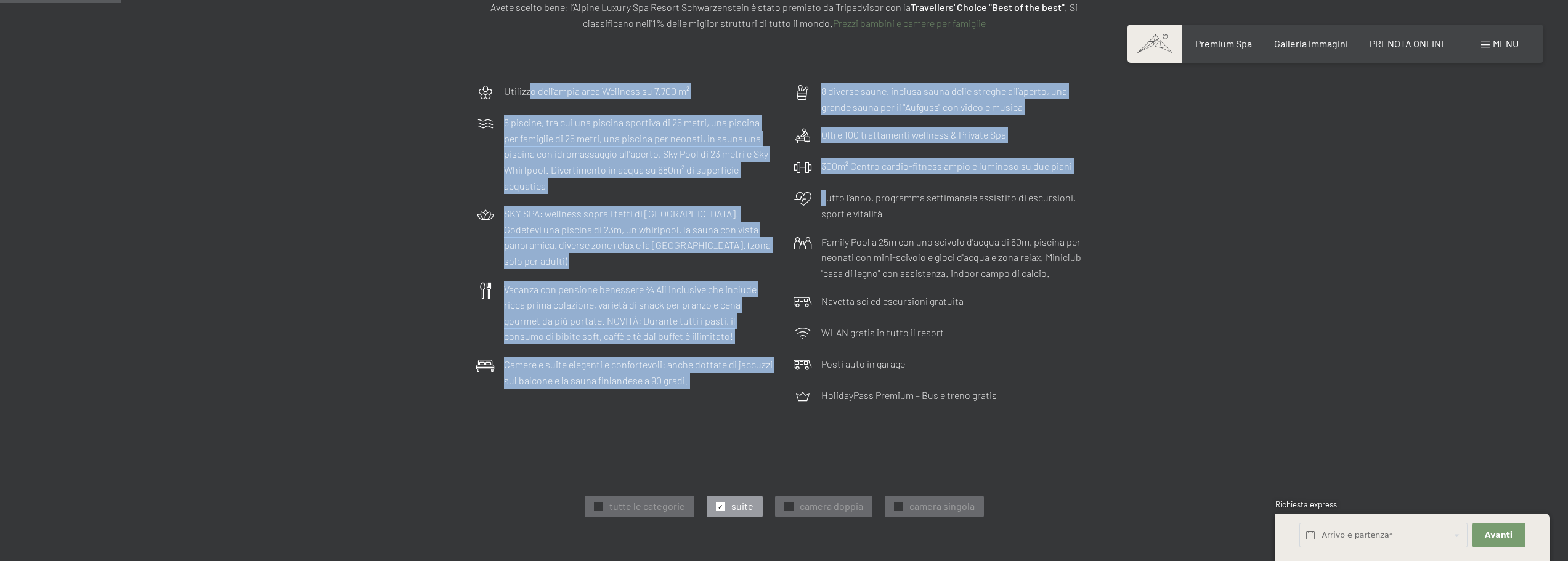
drag, startPoint x: 527, startPoint y: 93, endPoint x: 862, endPoint y: 211, distance: 355.2
click at [831, 196] on div "Utilizzo dell‘ampia area Wellness su 7.700 m² 6 piscine, tra cui una piscina sp…" at bounding box center [784, 245] width 628 height 335
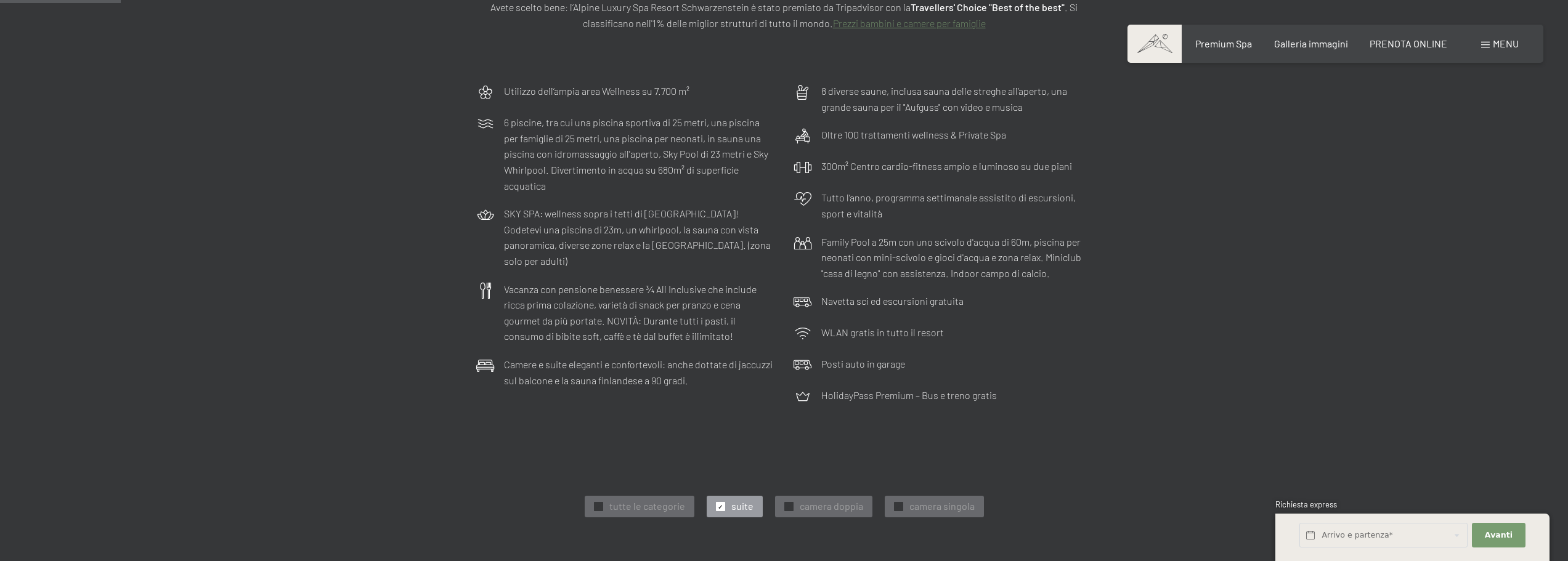
click at [1112, 216] on div "Utilizzo dell‘ampia area Wellness su 7.700 m² 6 piscine, tra cui una piscina sp…" at bounding box center [784, 245] width 708 height 335
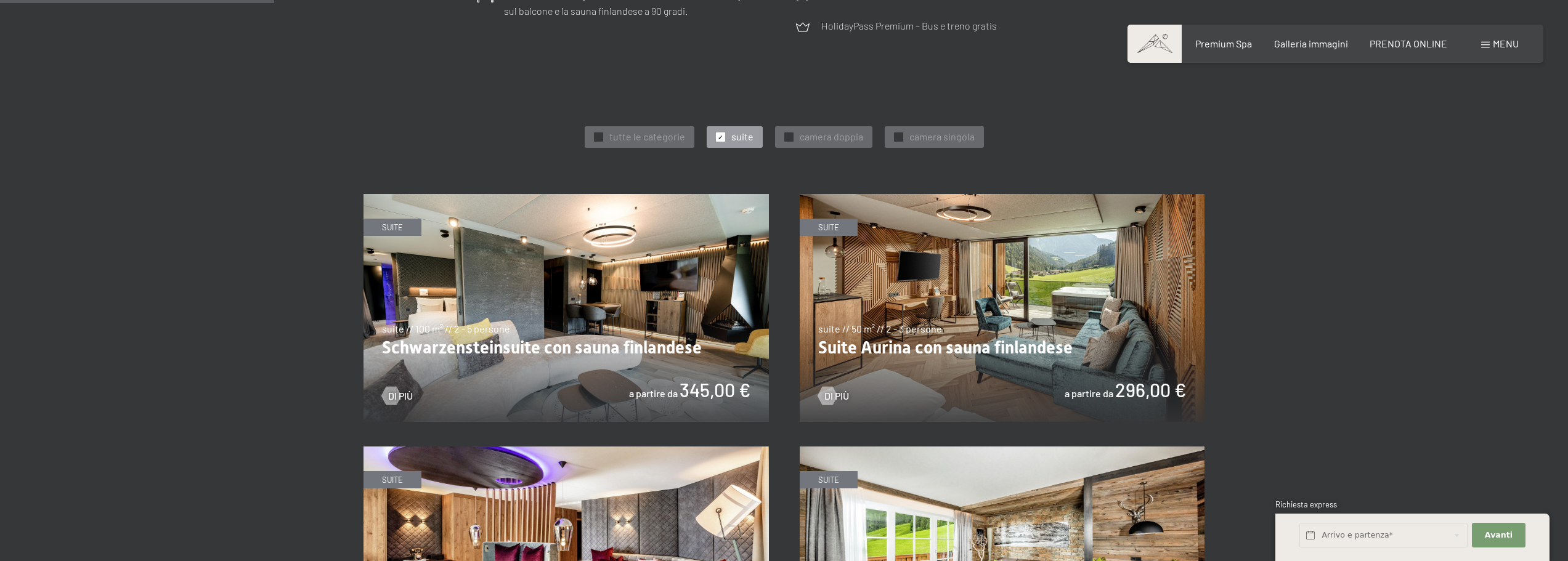
scroll to position [739, 0]
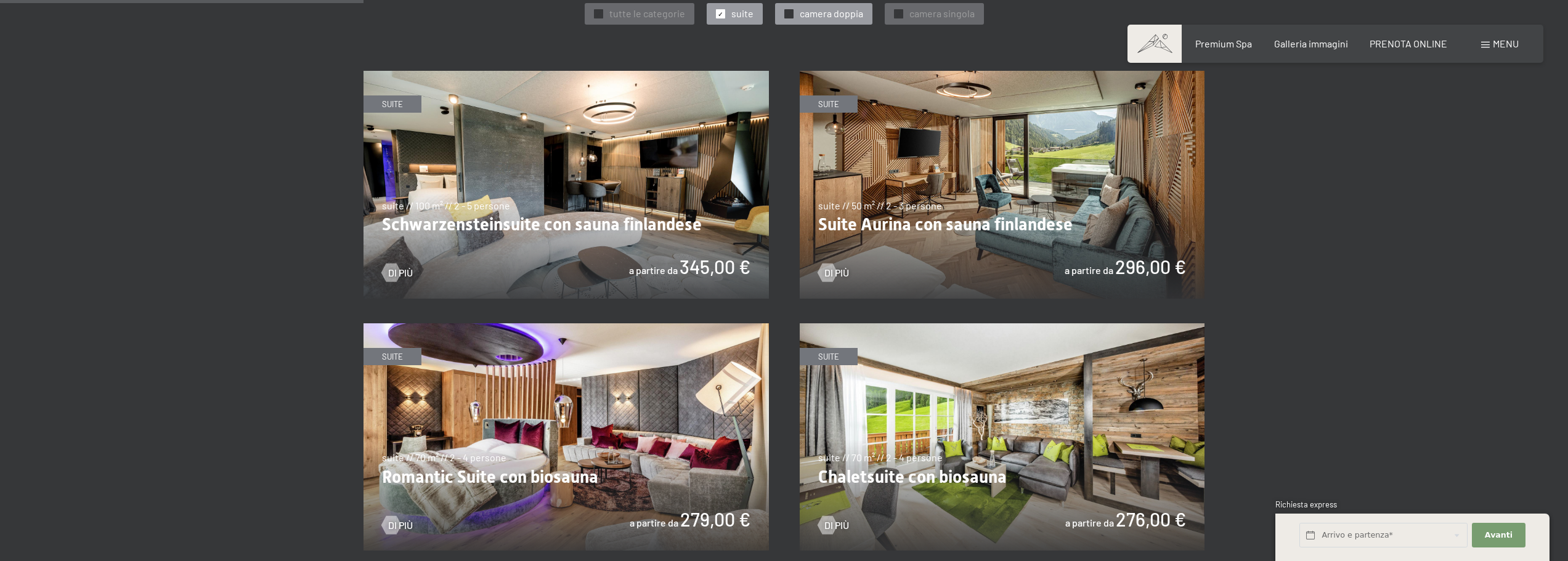
click at [784, 14] on div at bounding box center [789, 14] width 9 height 9
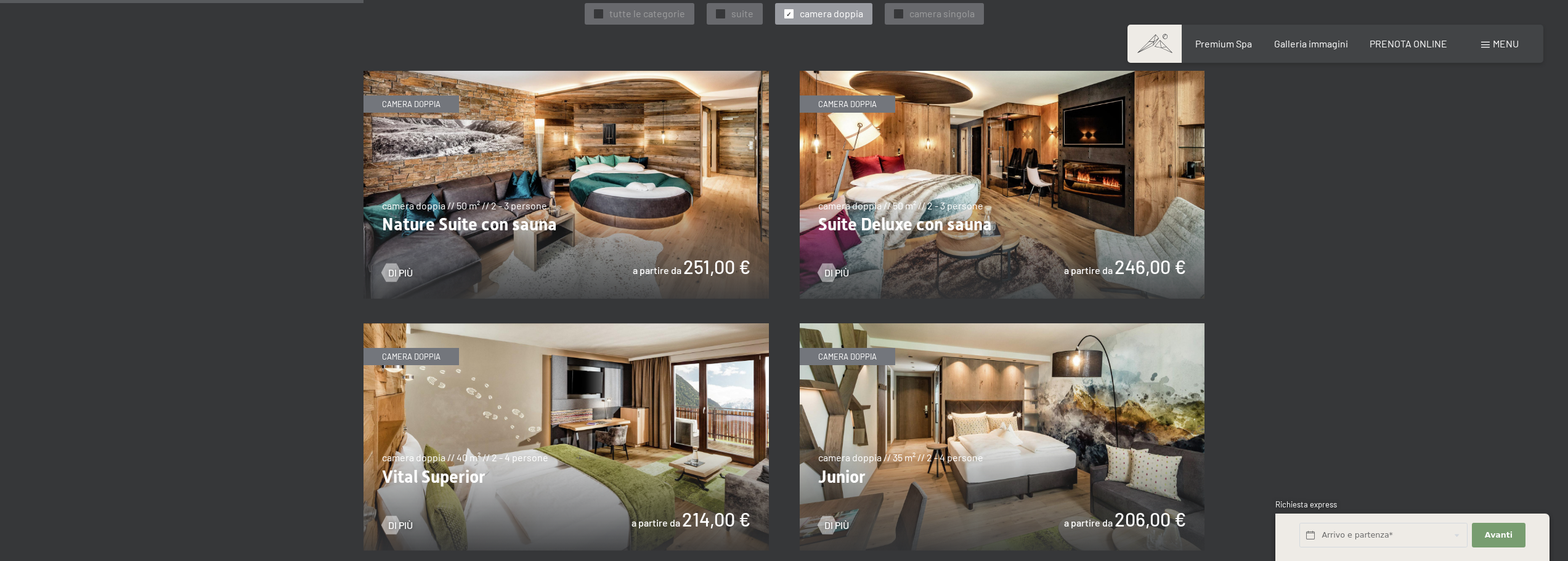
click at [924, 173] on img at bounding box center [1002, 185] width 405 height 228
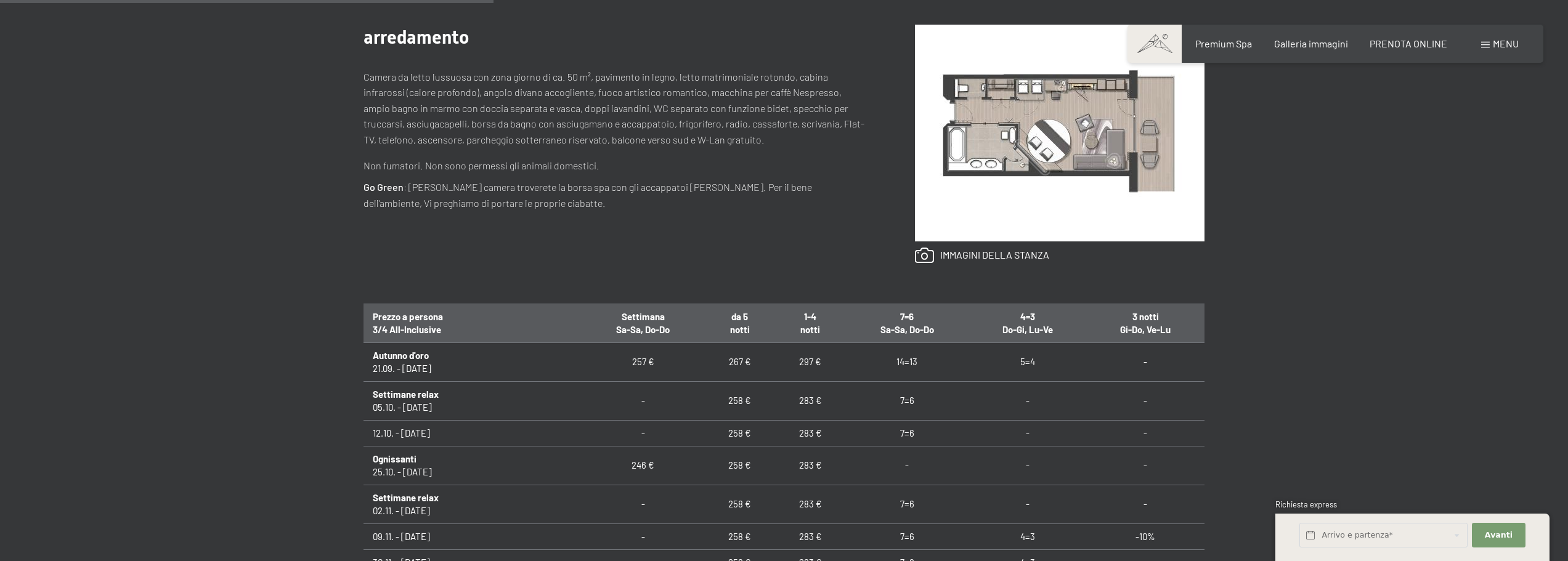
scroll to position [615, 0]
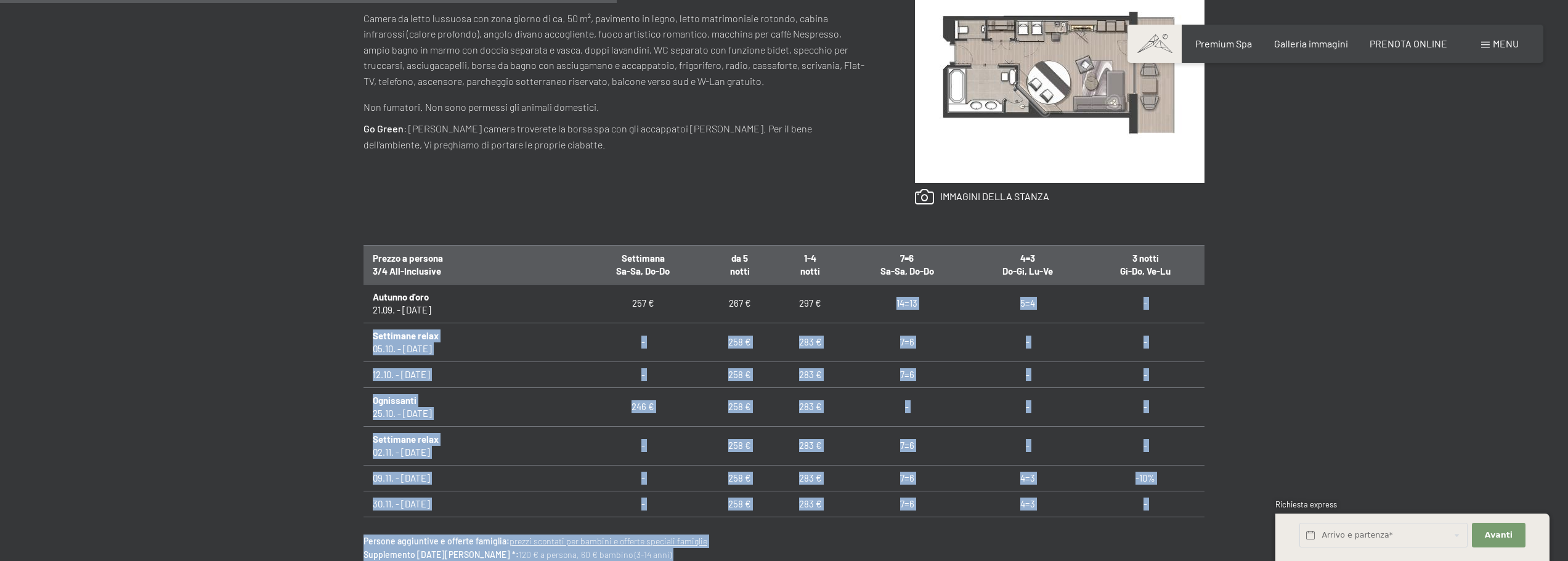
drag, startPoint x: 745, startPoint y: 309, endPoint x: 726, endPoint y: 312, distance: 19.2
click at [726, 312] on div "Prenotazione Richiesta Premium Spa Galleria immagini PRENOTA ONLINE Menu DE IT …" at bounding box center [784, 463] width 1568 height 2157
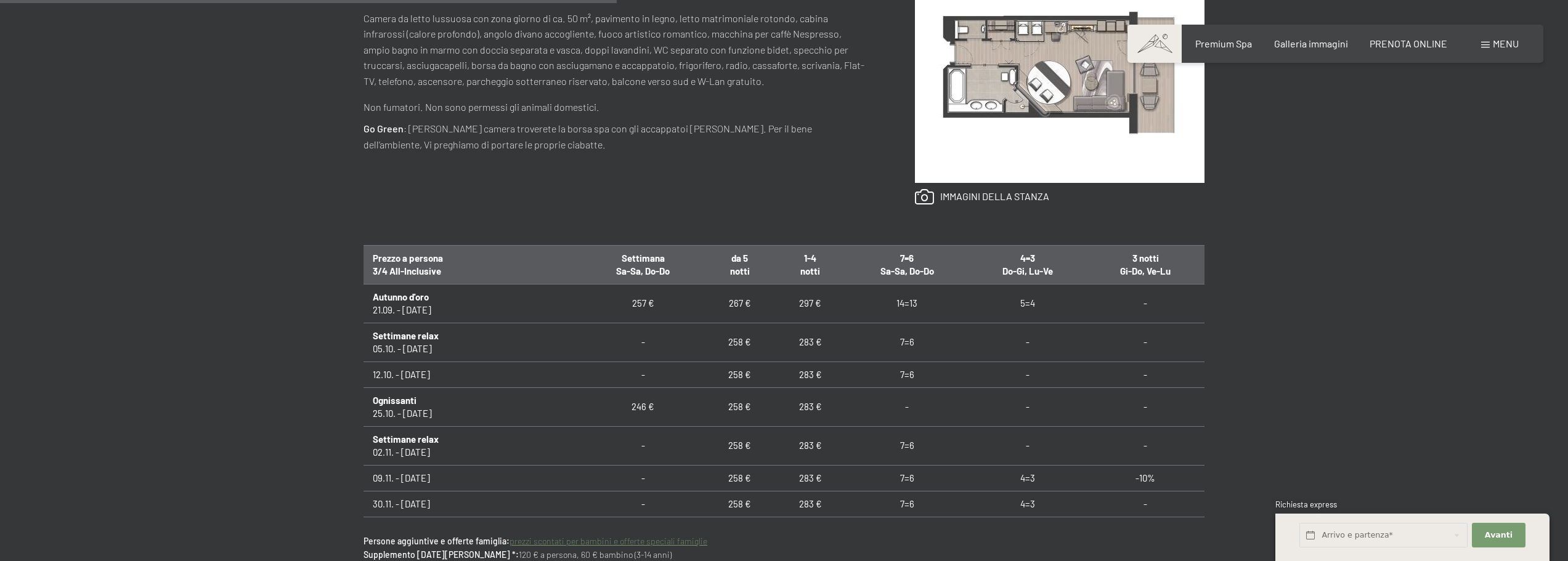
click at [741, 211] on div "arredamento Camera da letto lussuosa con zona giorno di ca. 50 m², pavimento in…" at bounding box center [783, 85] width 841 height 320
drag, startPoint x: 1033, startPoint y: 306, endPoint x: 1005, endPoint y: 307, distance: 28.0
click at [1005, 307] on td "5=4" at bounding box center [1027, 303] width 118 height 39
click at [660, 206] on div "arredamento Camera da letto lussuosa con zona giorno di ca. 50 m², pavimento in…" at bounding box center [783, 85] width 841 height 320
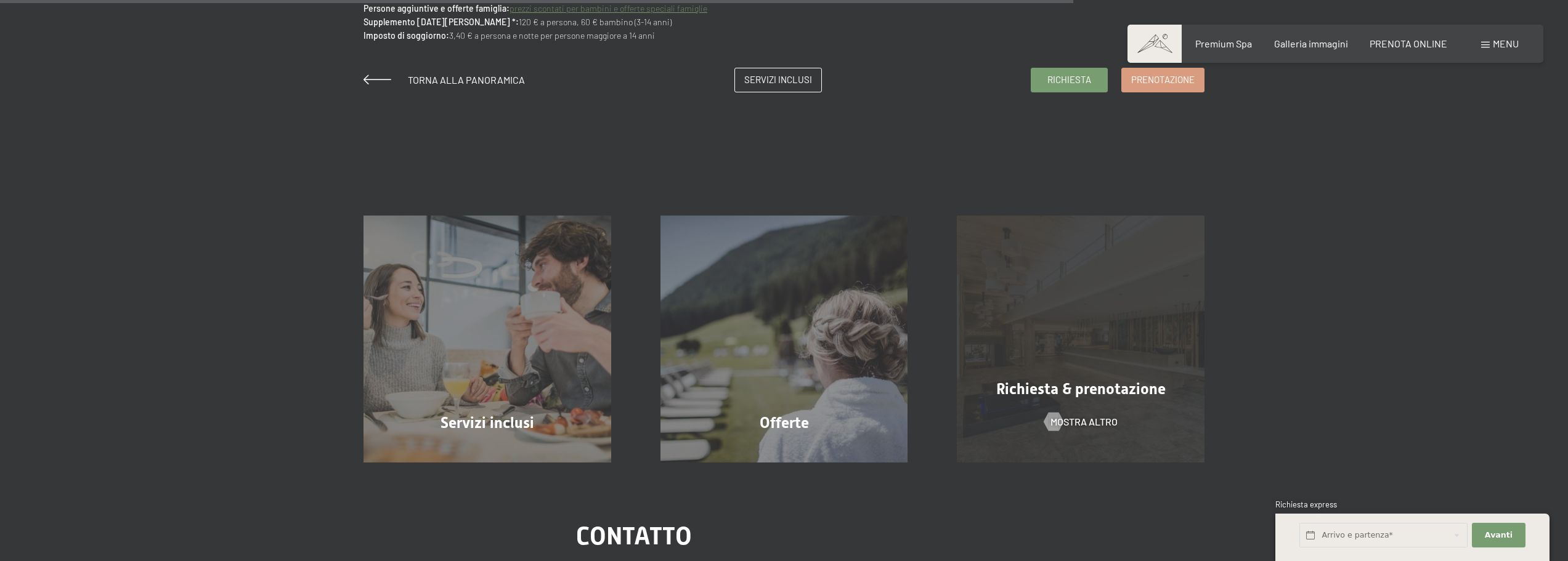
scroll to position [1169, 0]
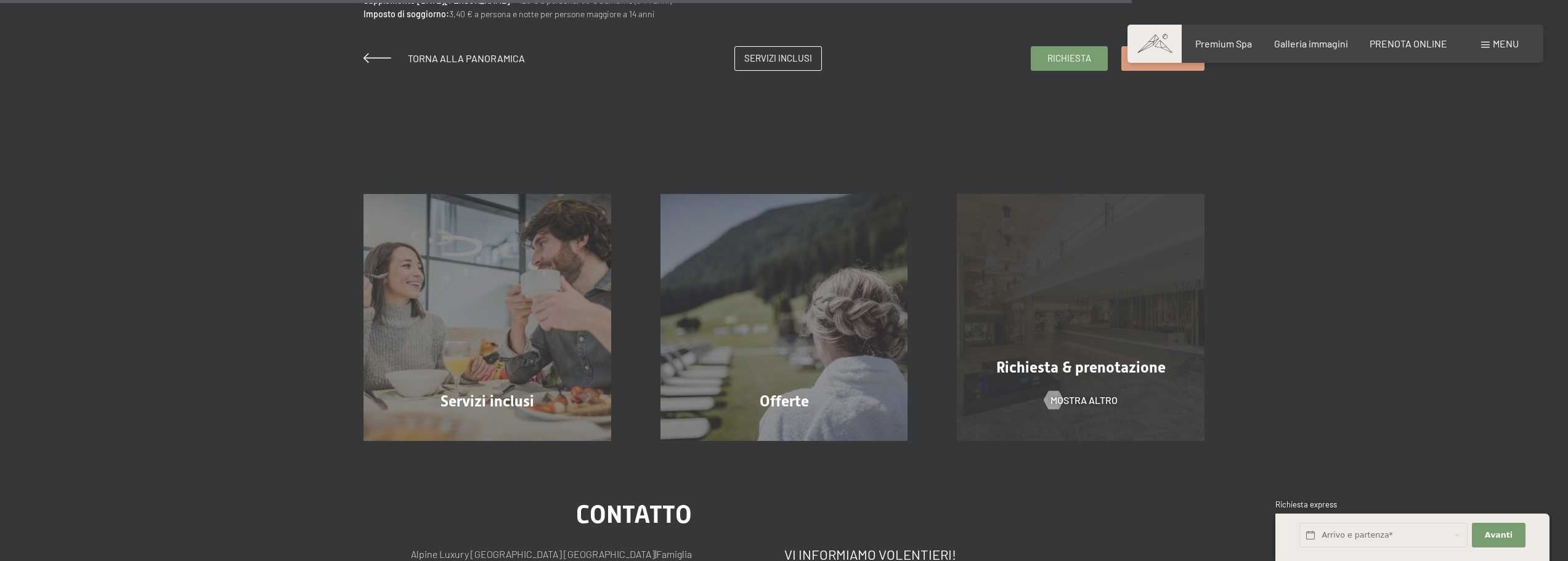
click at [1067, 302] on div "Richiesta & prenotazione mostra altro" at bounding box center [1081, 318] width 297 height 248
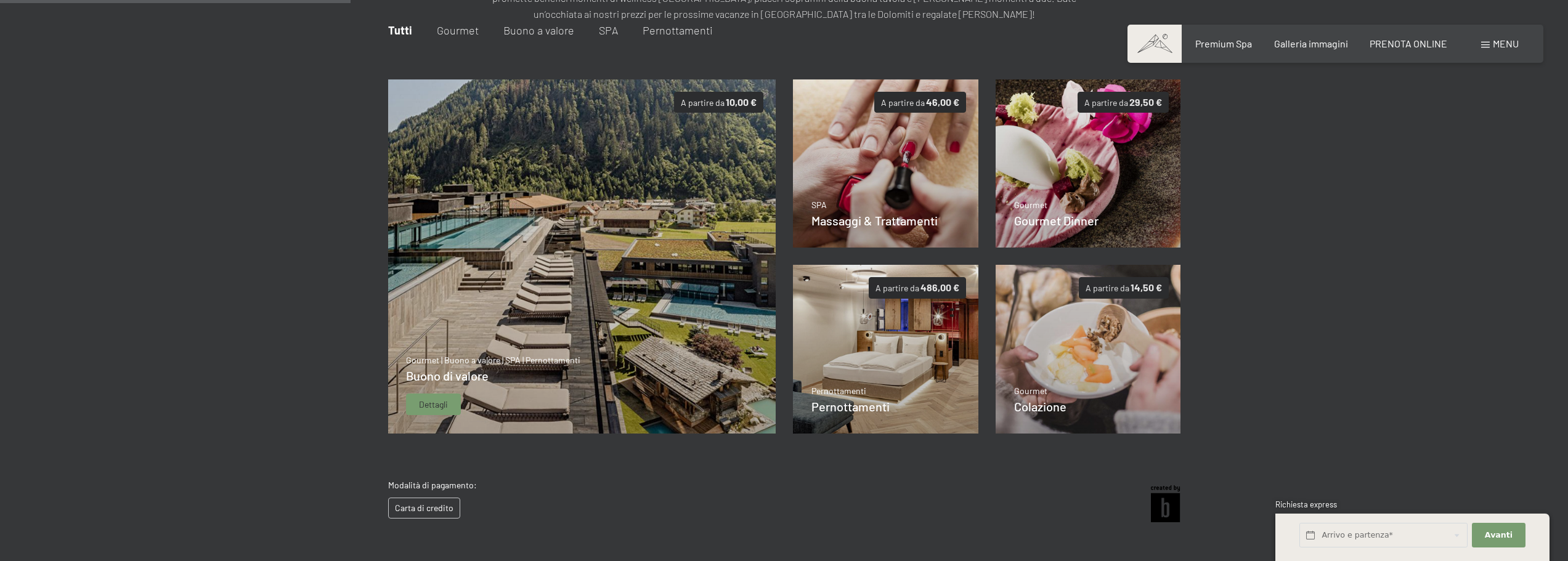
scroll to position [240, 0]
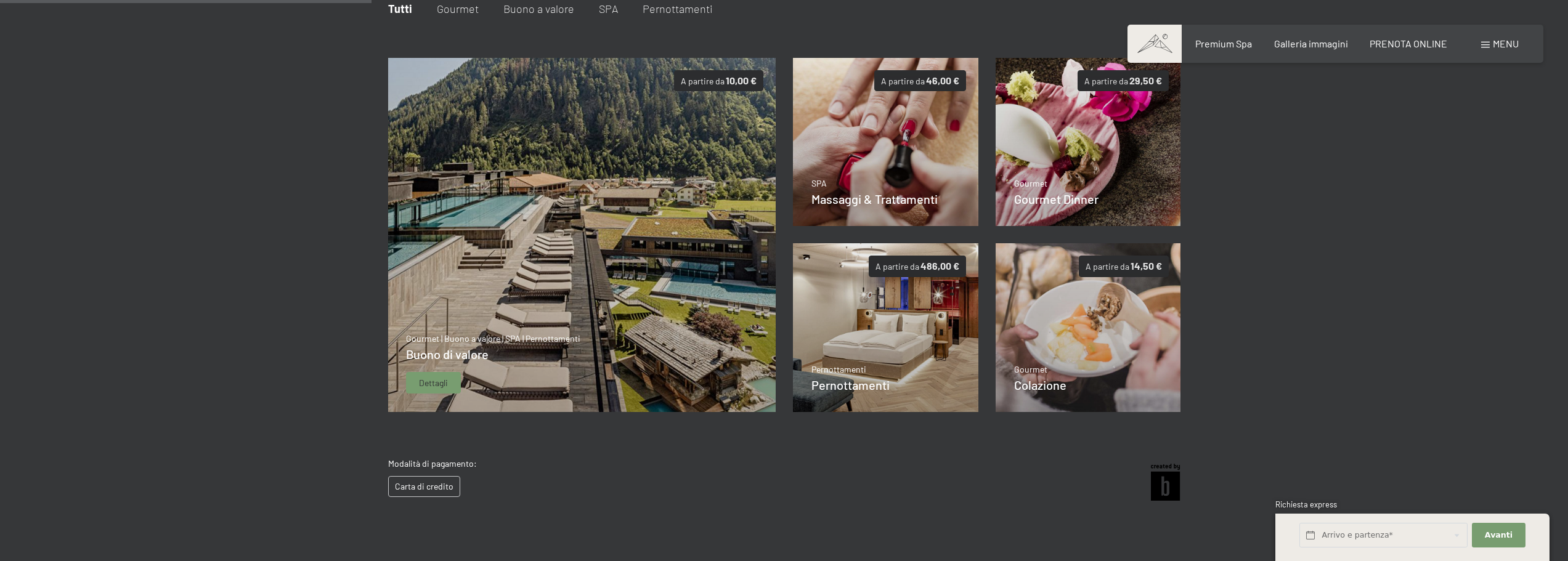
click at [607, 293] on img at bounding box center [582, 234] width 388 height 354
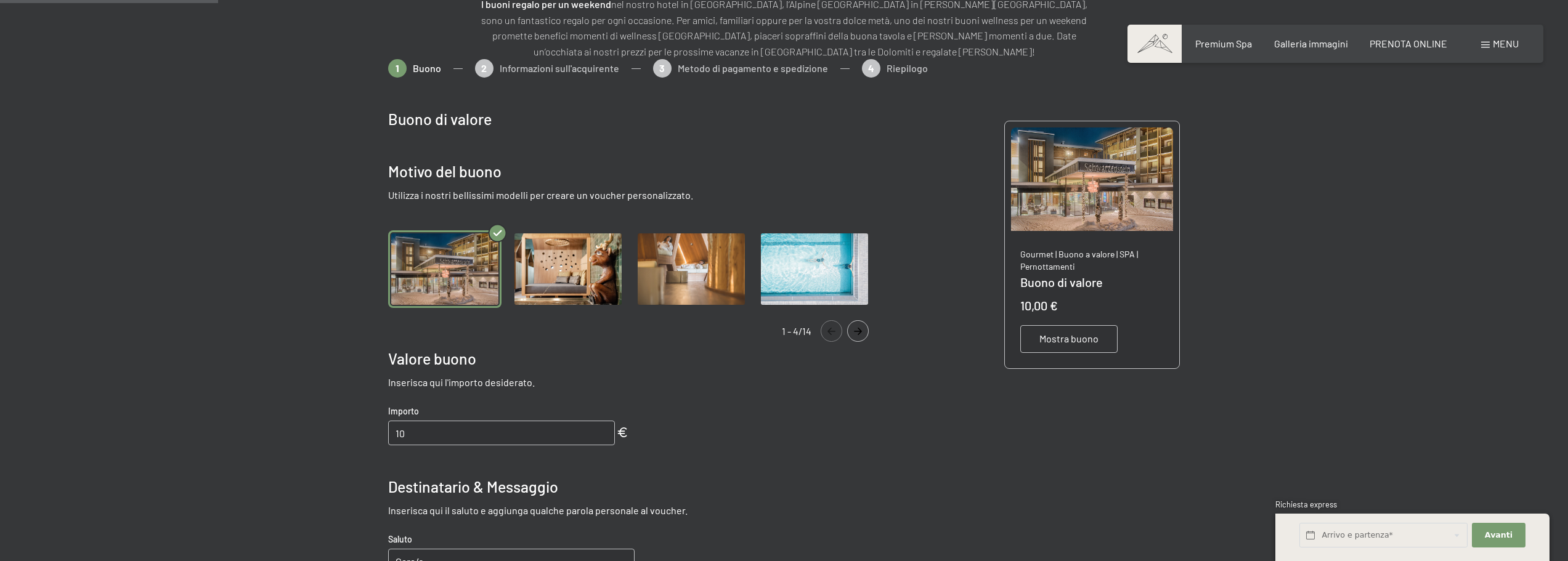
scroll to position [178, 0]
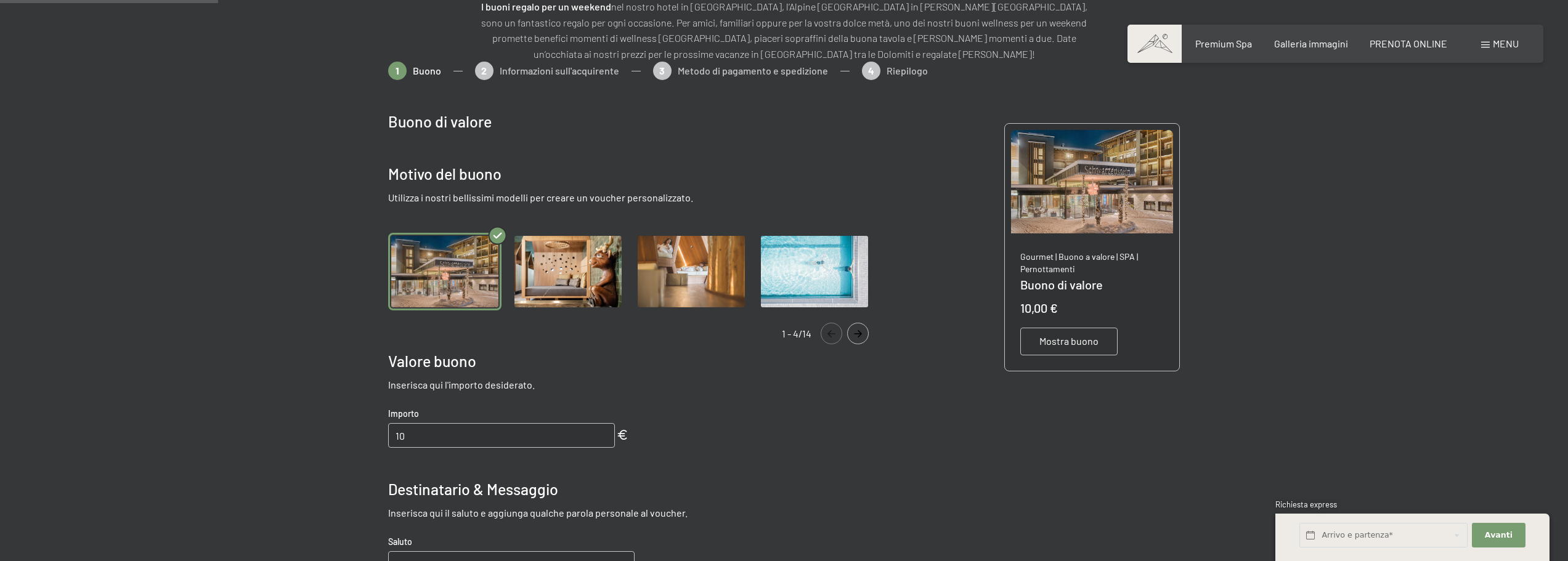
click at [576, 265] on img "Gallery" at bounding box center [568, 271] width 114 height 78
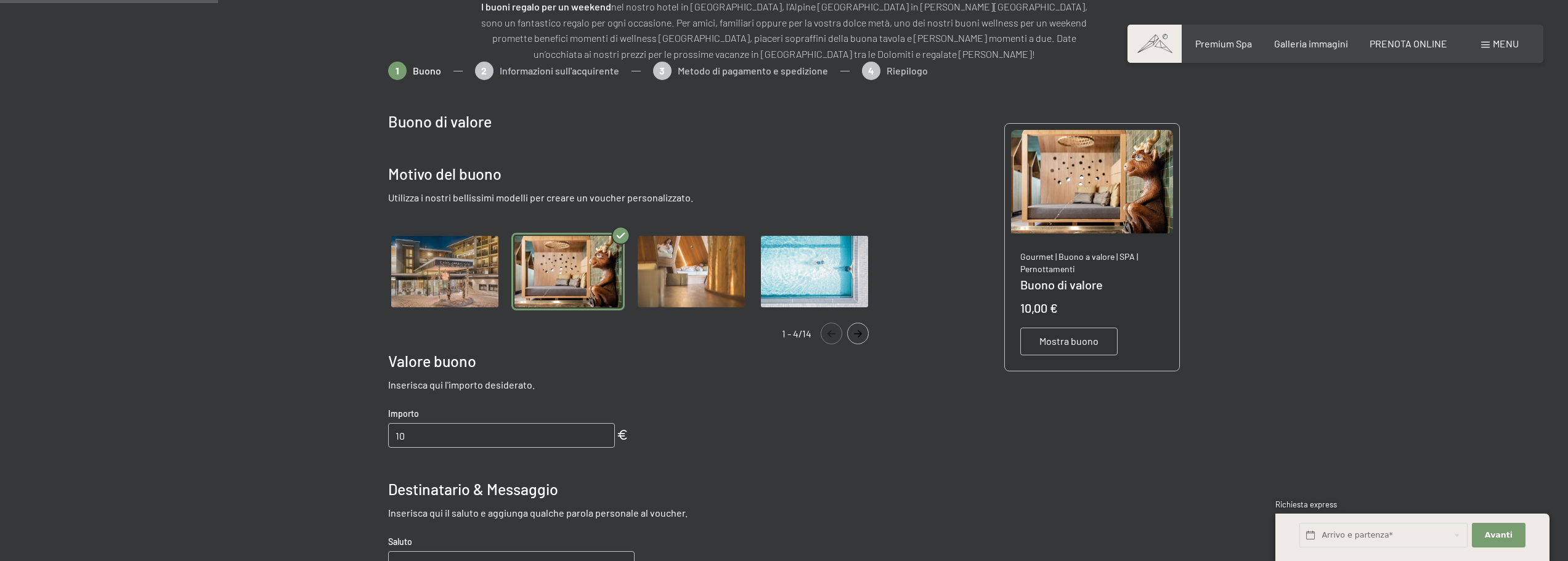
click at [678, 264] on img "Gallery" at bounding box center [692, 271] width 114 height 78
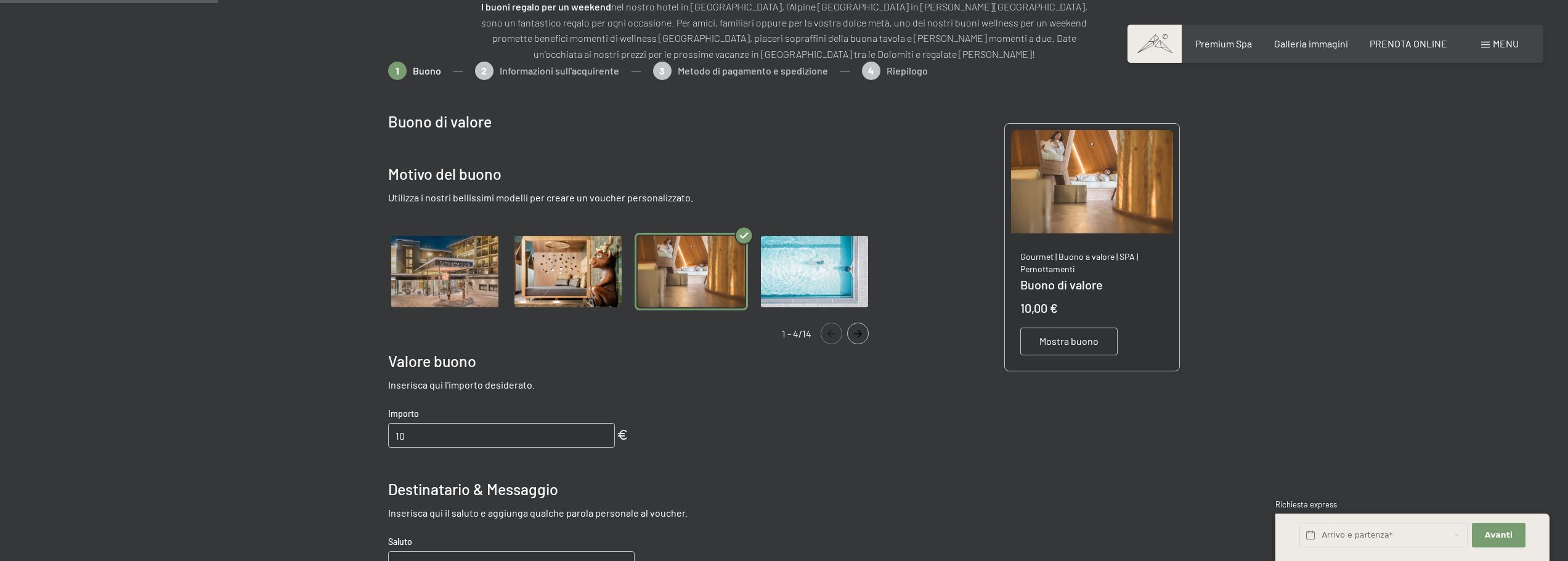
click at [778, 256] on img "Gallery" at bounding box center [815, 271] width 114 height 78
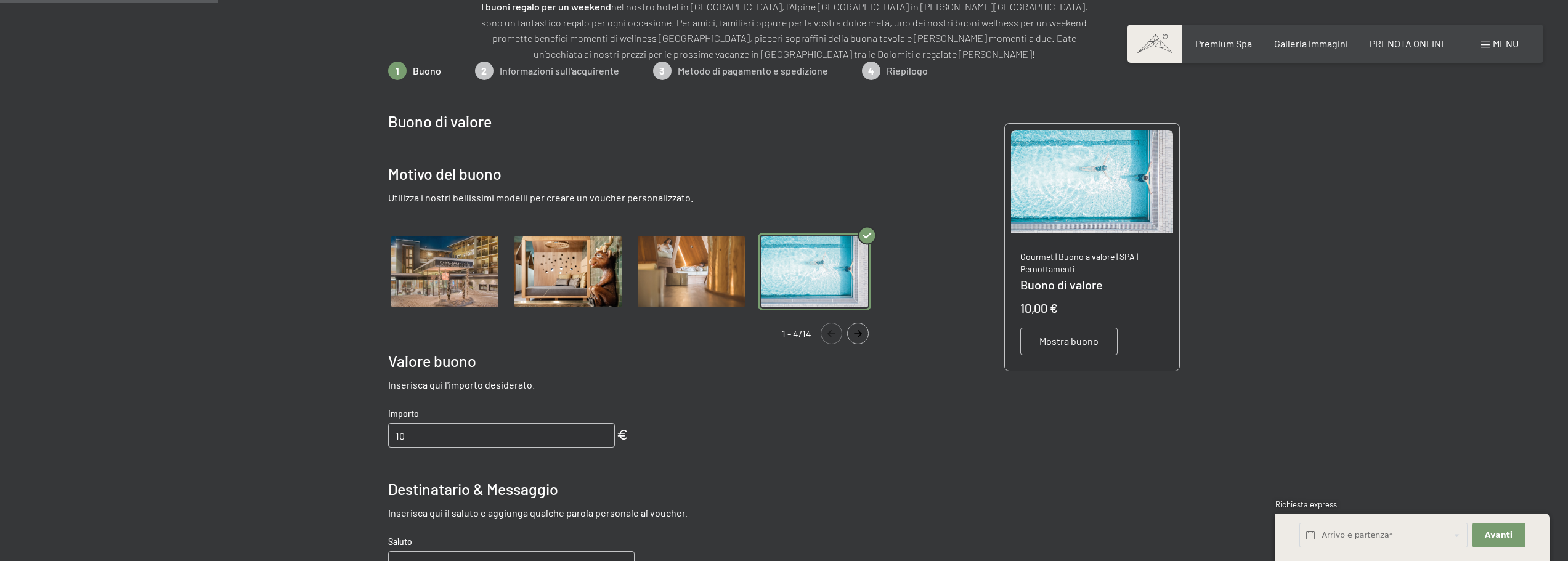
drag, startPoint x: 700, startPoint y: 267, endPoint x: 688, endPoint y: 267, distance: 12.0
click at [697, 267] on img "Gallery" at bounding box center [692, 271] width 114 height 78
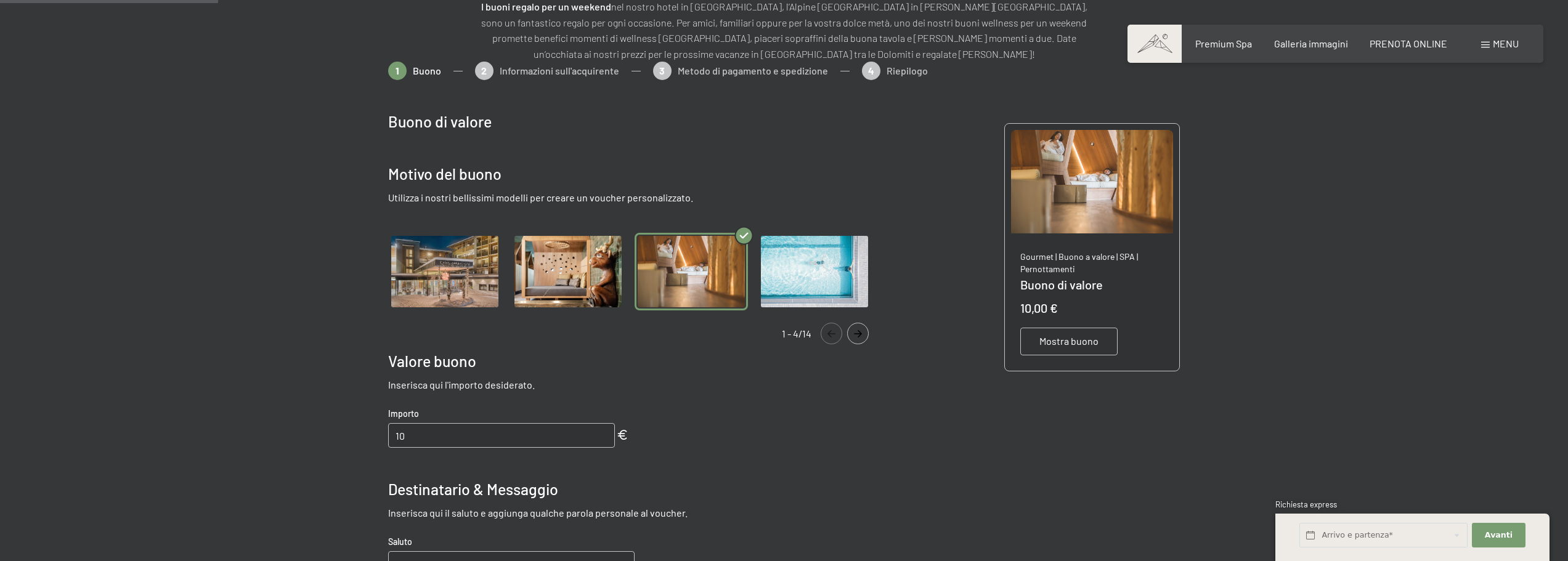
click at [603, 268] on img "Gallery" at bounding box center [568, 271] width 114 height 78
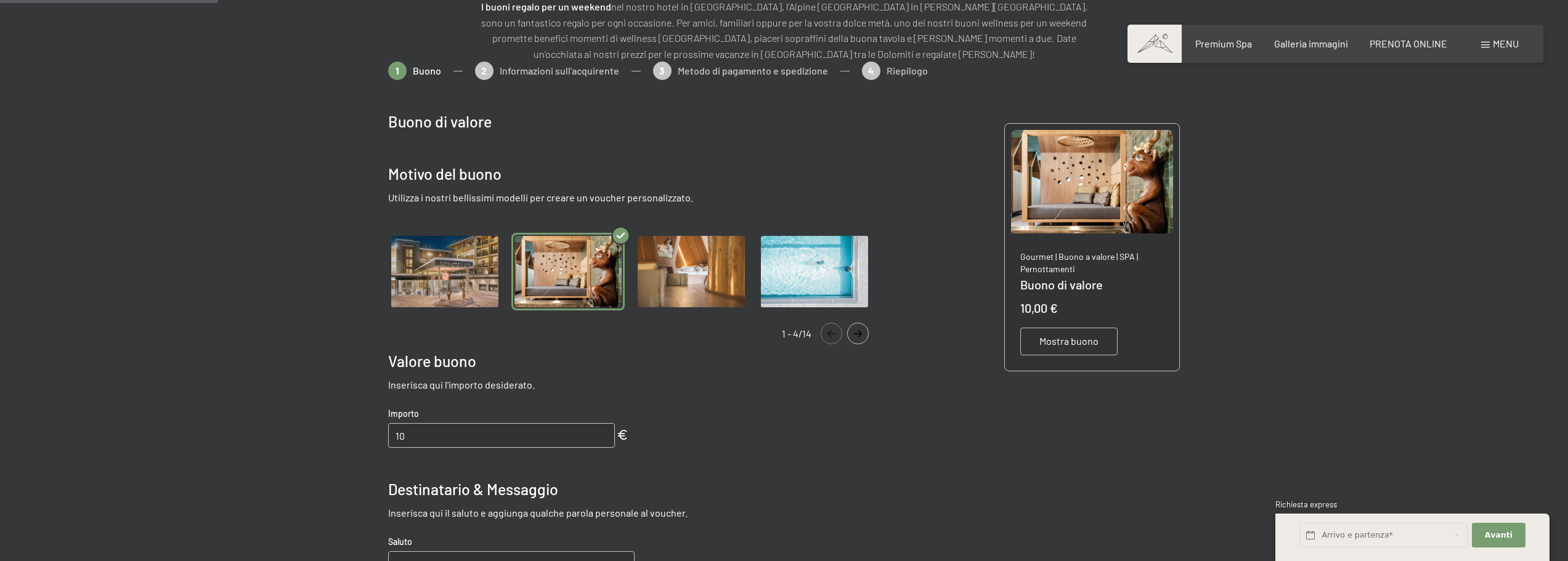
click at [438, 271] on img "Gallery" at bounding box center [445, 271] width 114 height 78
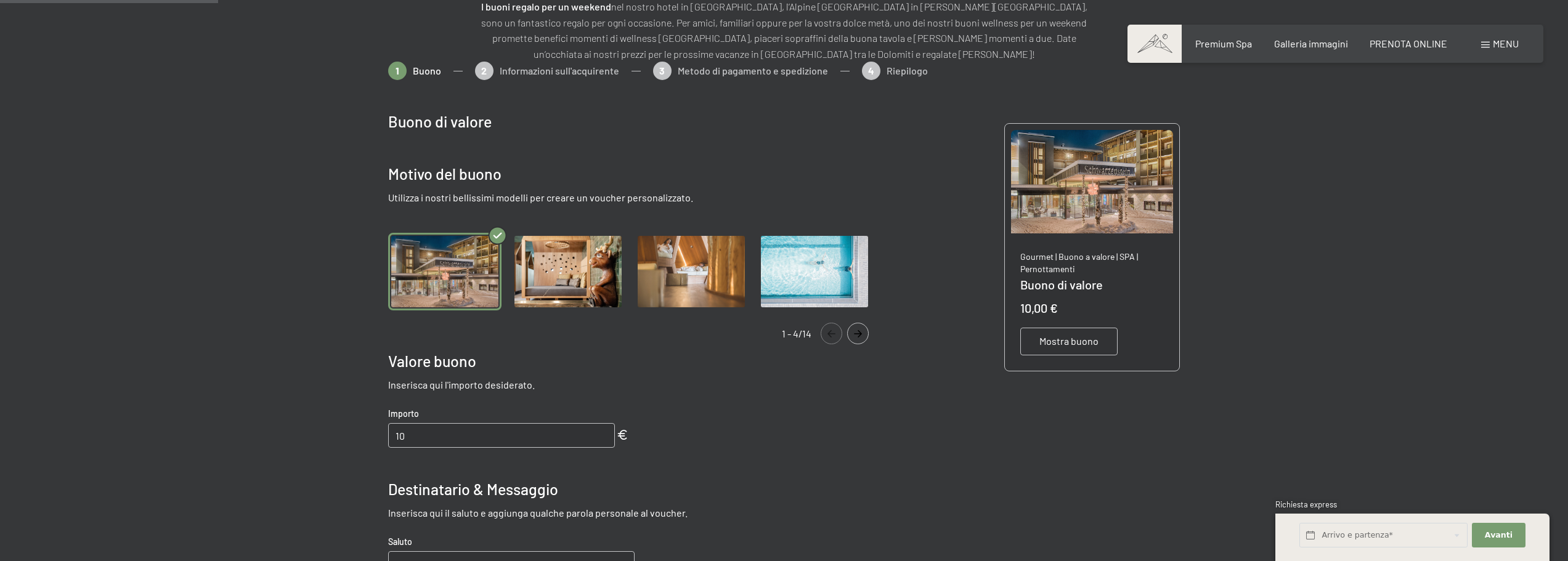
click at [542, 269] on img "Gallery" at bounding box center [568, 271] width 114 height 78
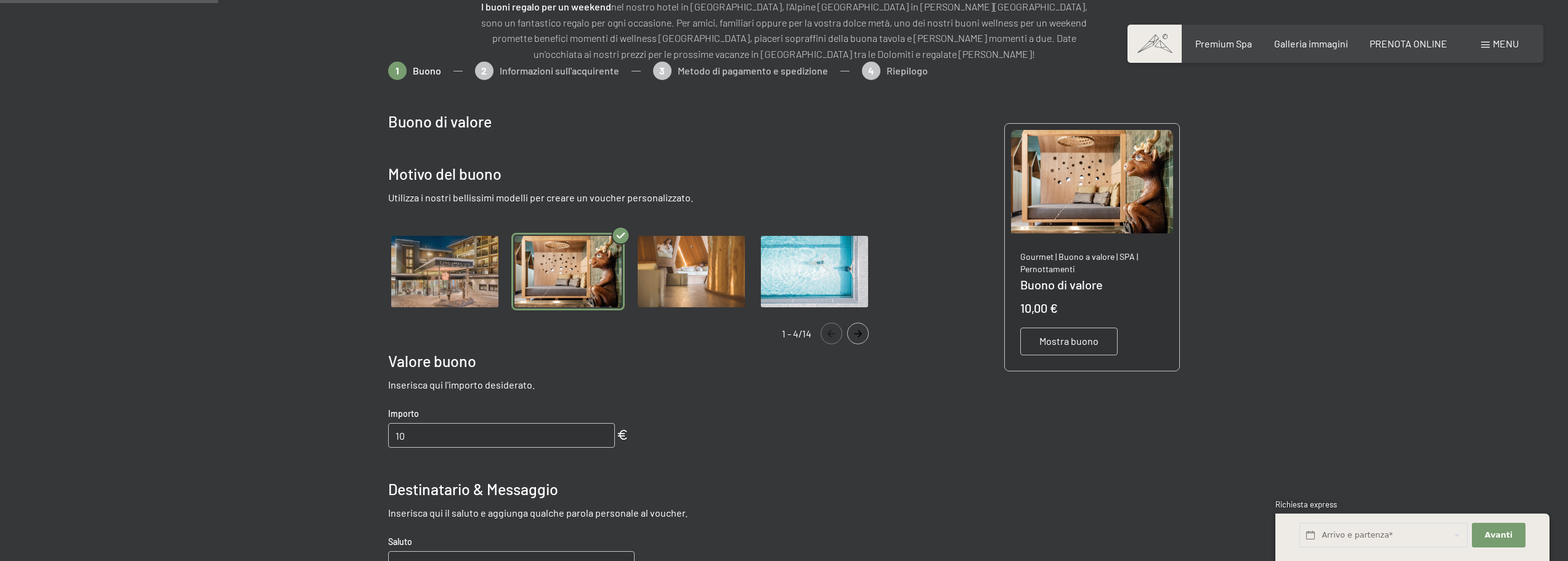
click at [674, 256] on img "Gallery" at bounding box center [692, 271] width 114 height 78
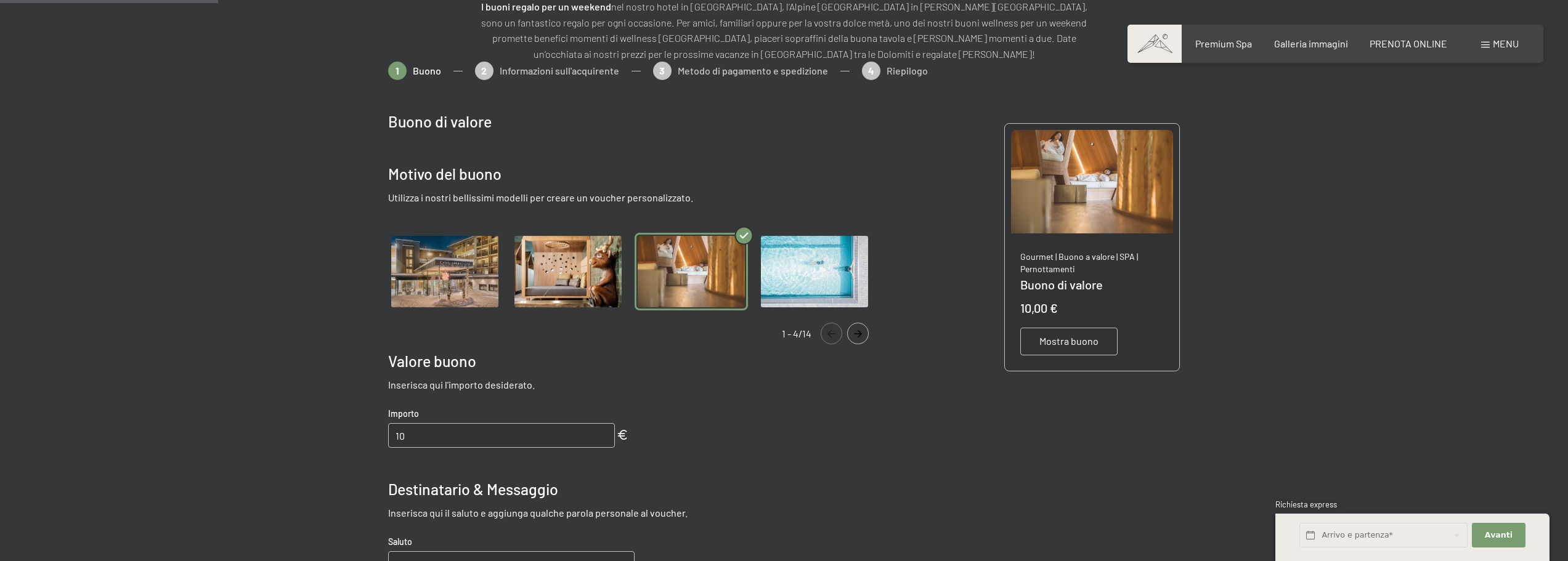
click at [787, 249] on img "Gallery" at bounding box center [815, 271] width 114 height 78
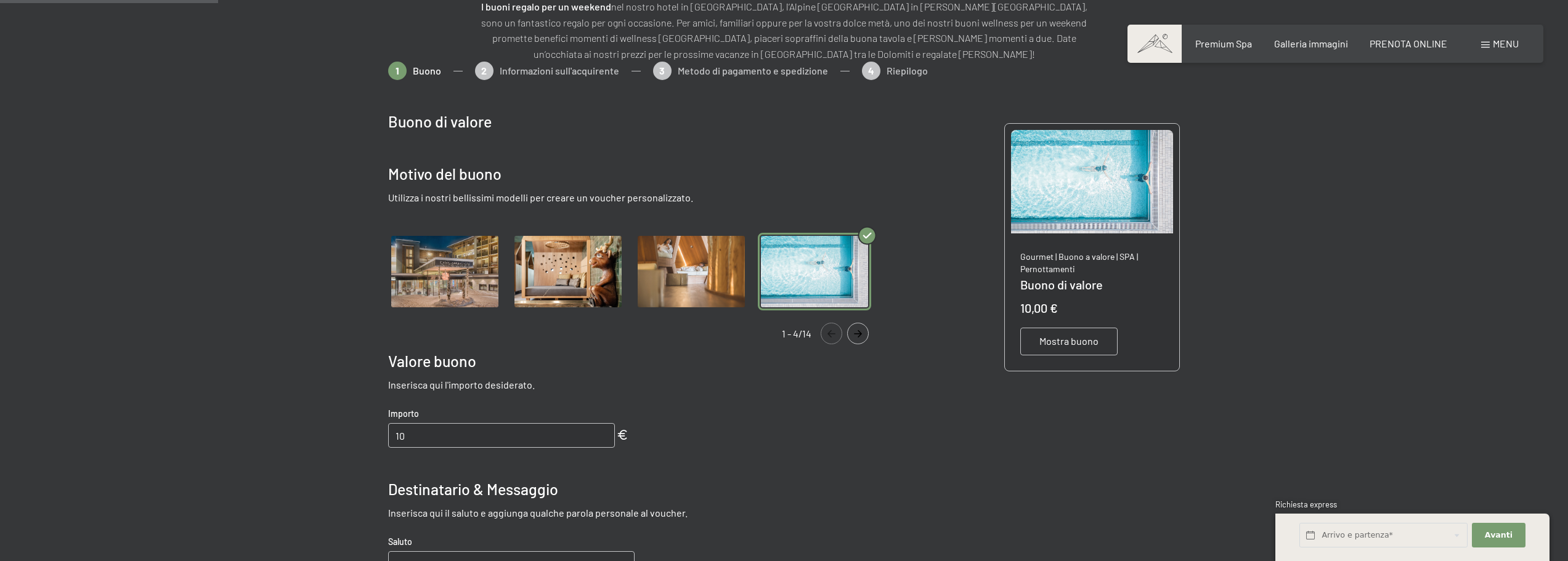
click at [707, 276] on img "Gallery" at bounding box center [692, 271] width 114 height 78
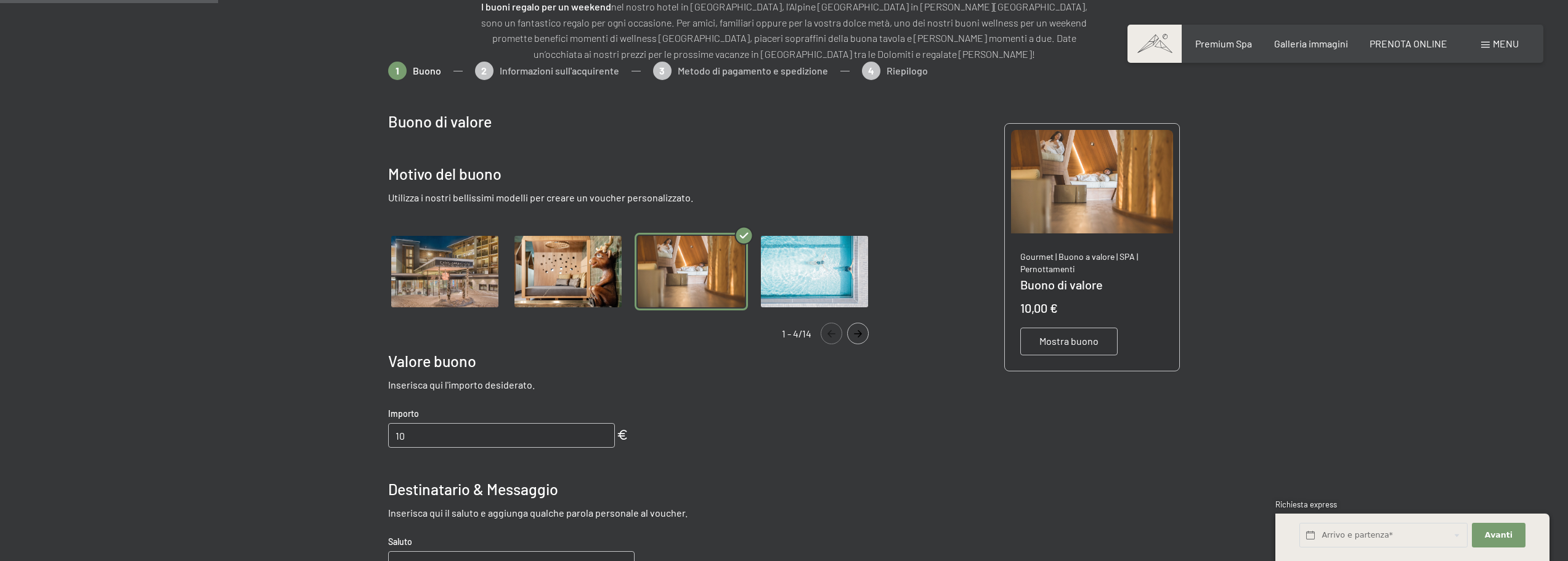
click at [569, 256] on img "Gallery" at bounding box center [568, 271] width 114 height 78
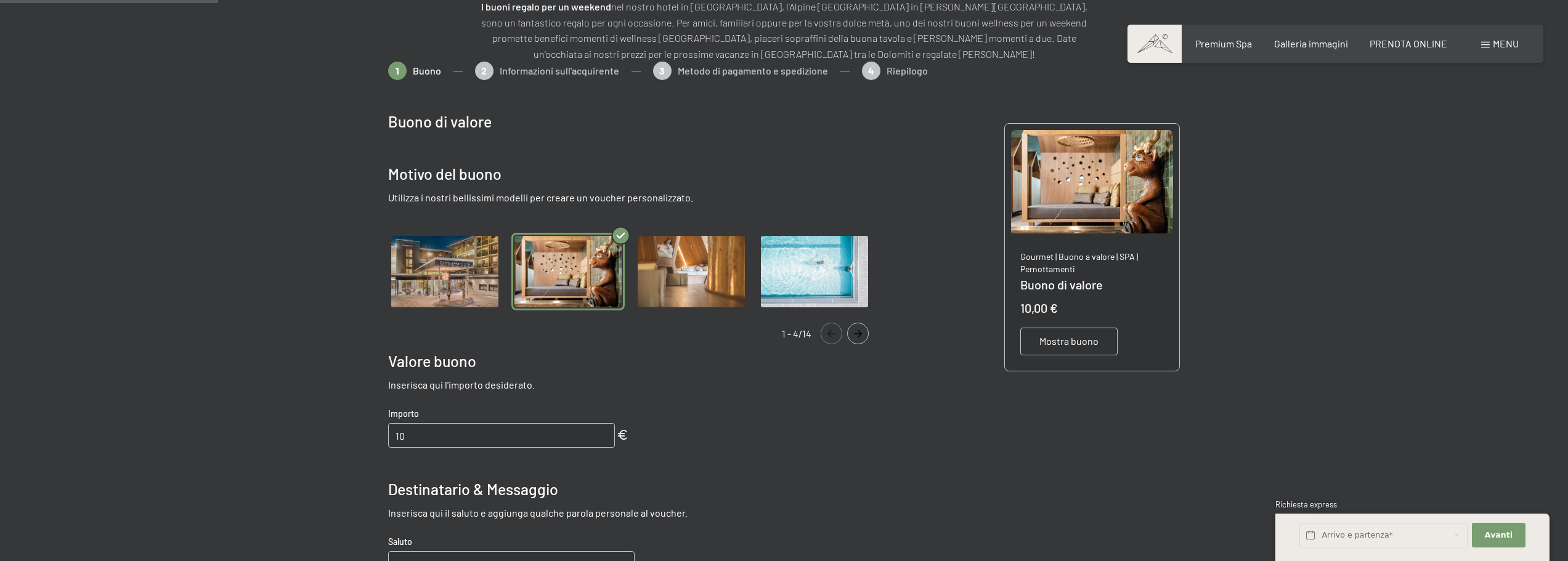
click at [388, 279] on img "Gallery" at bounding box center [445, 271] width 114 height 78
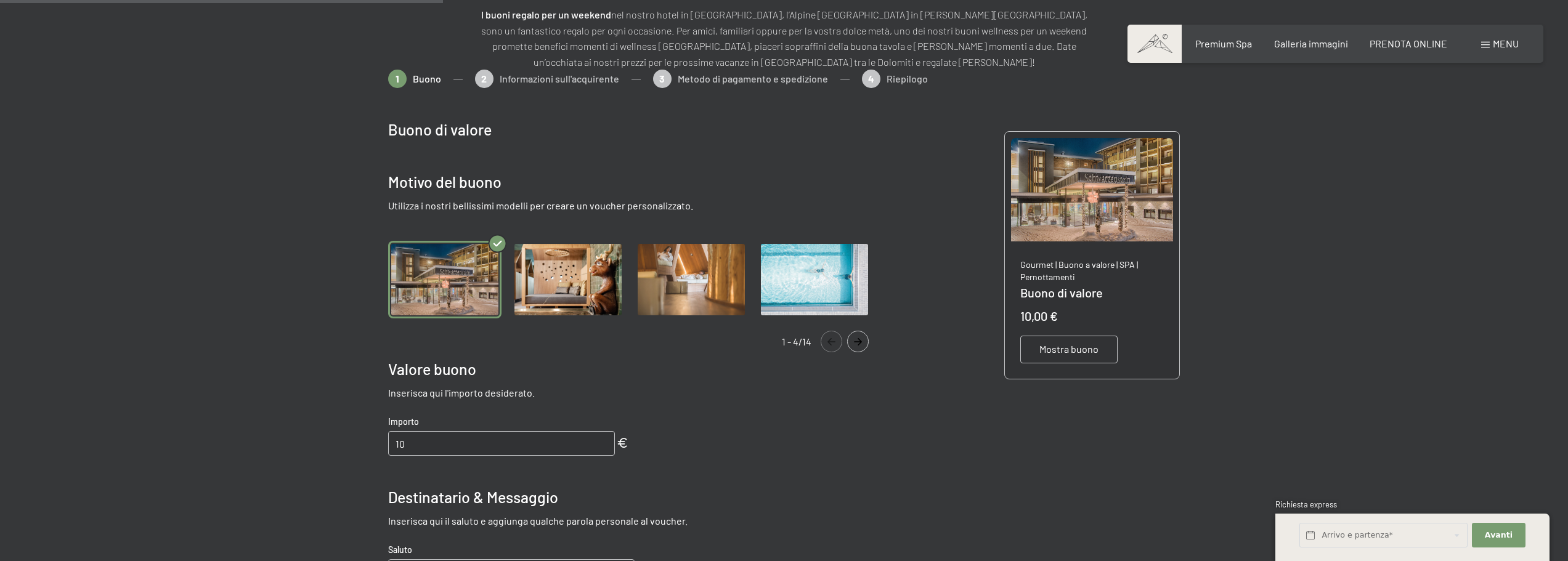
scroll to position [55, 0]
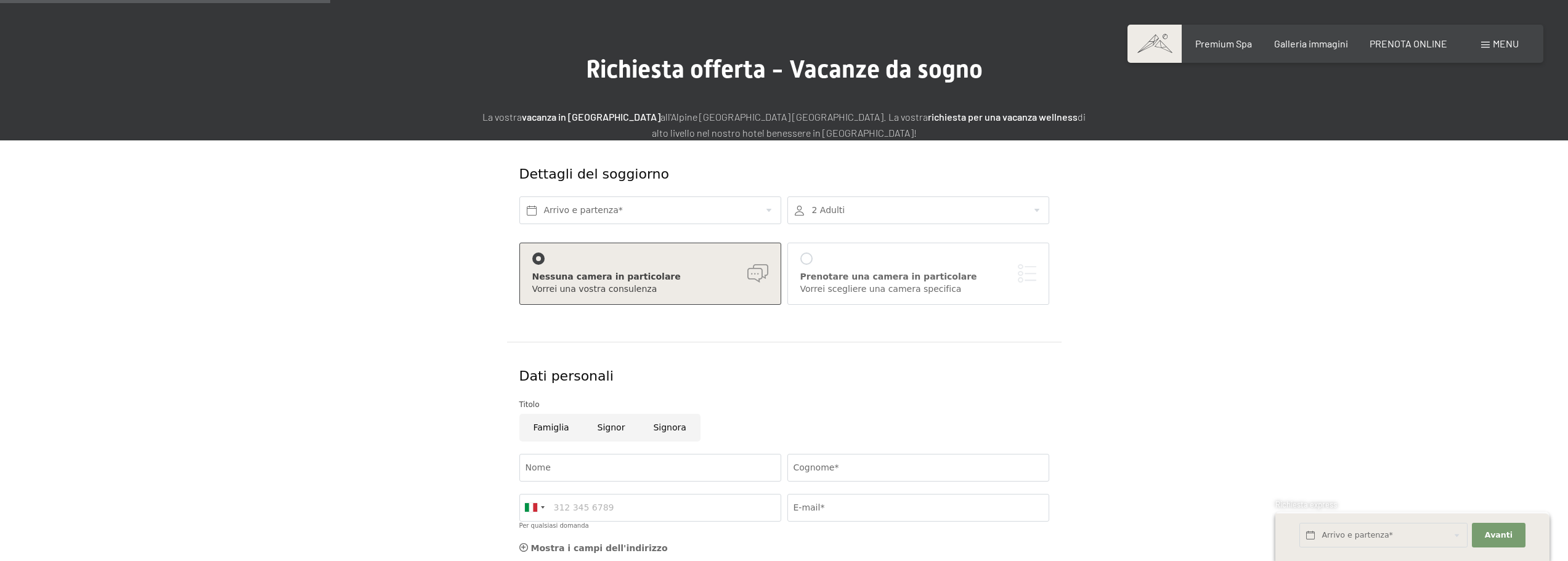
scroll to position [246, 0]
